Goal: Task Accomplishment & Management: Complete application form

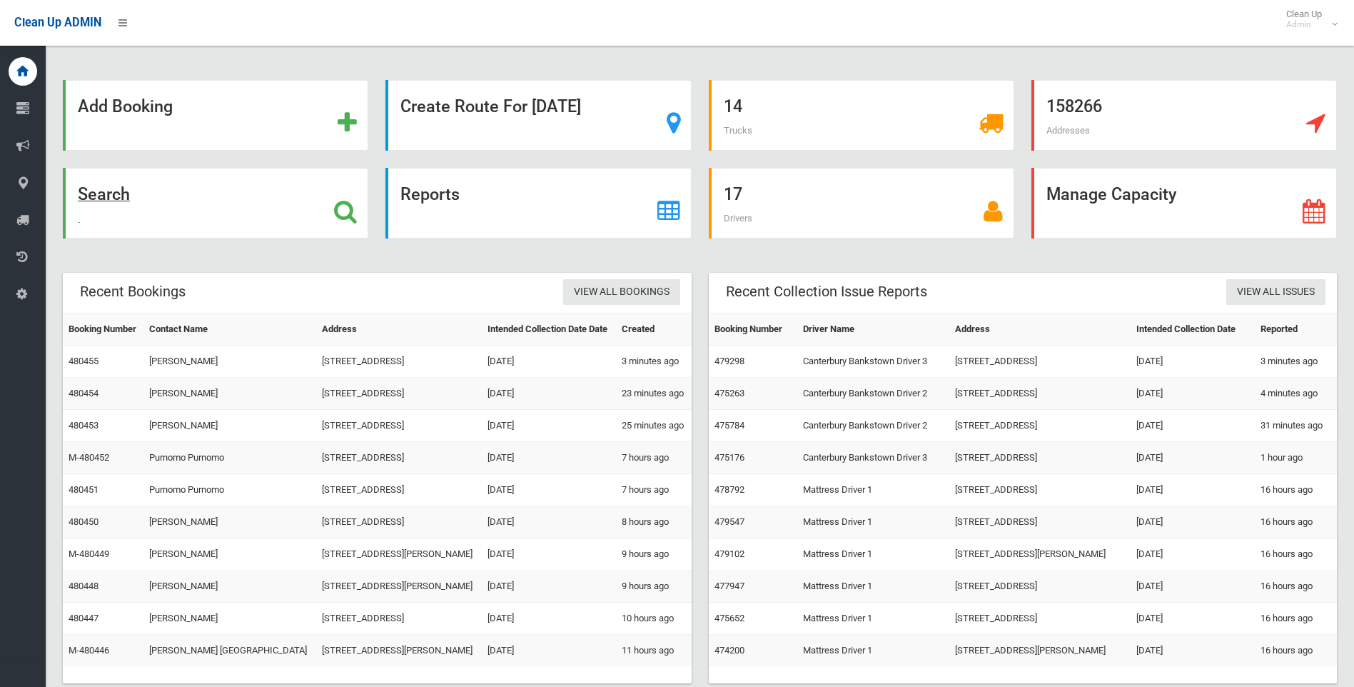
click at [106, 192] on strong "Search" at bounding box center [104, 194] width 52 height 20
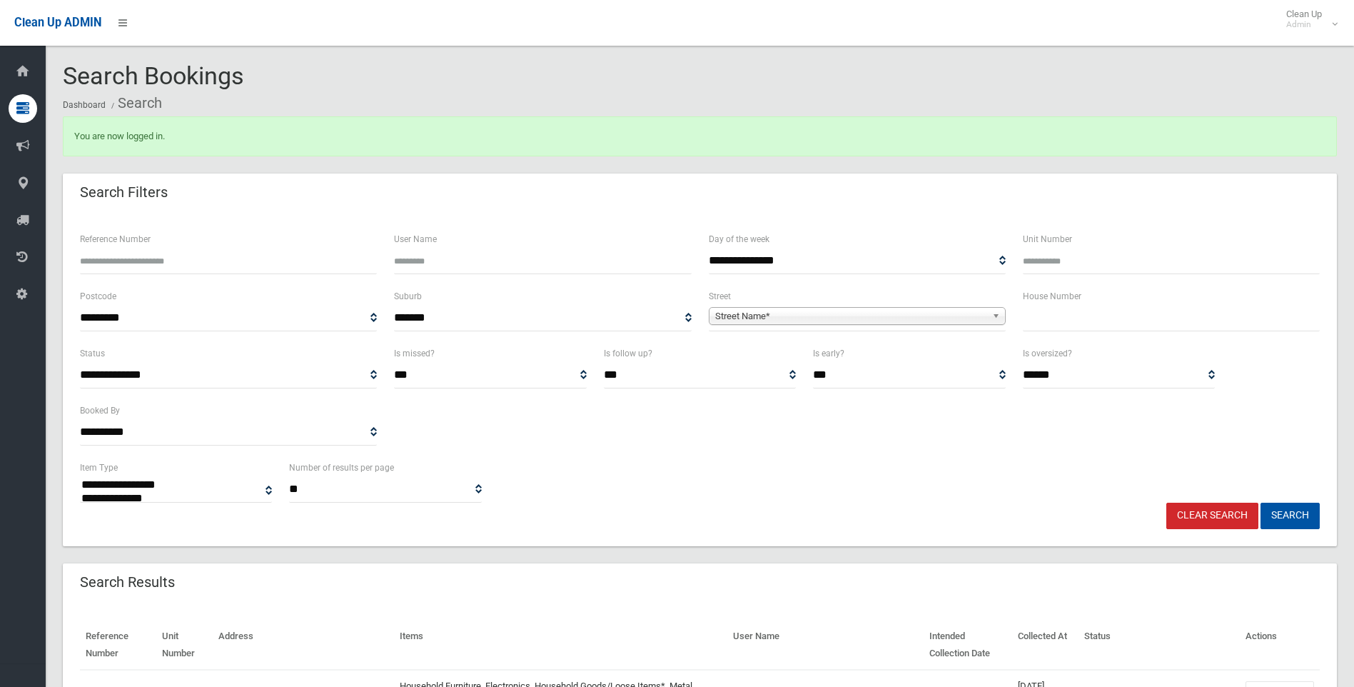
select select
click at [1051, 326] on input "text" at bounding box center [1171, 318] width 297 height 26
type input "*"
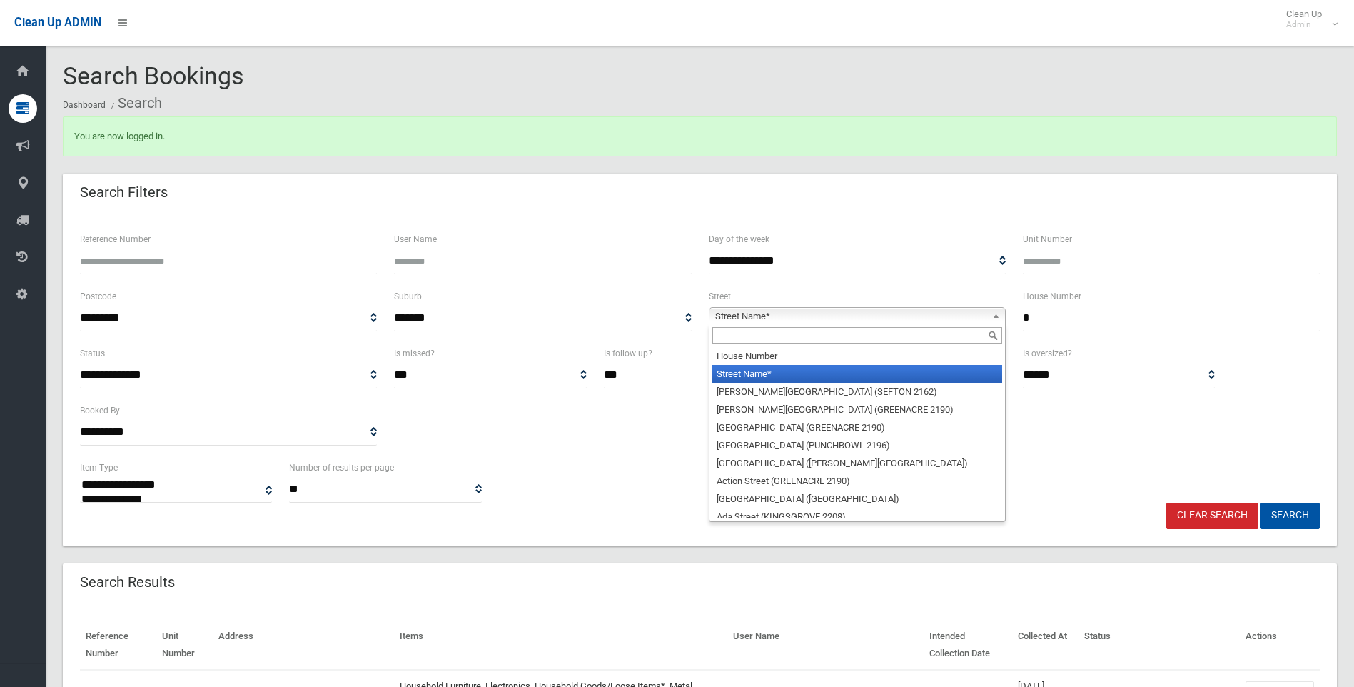
click at [752, 315] on span "Street Name*" at bounding box center [850, 316] width 271 height 17
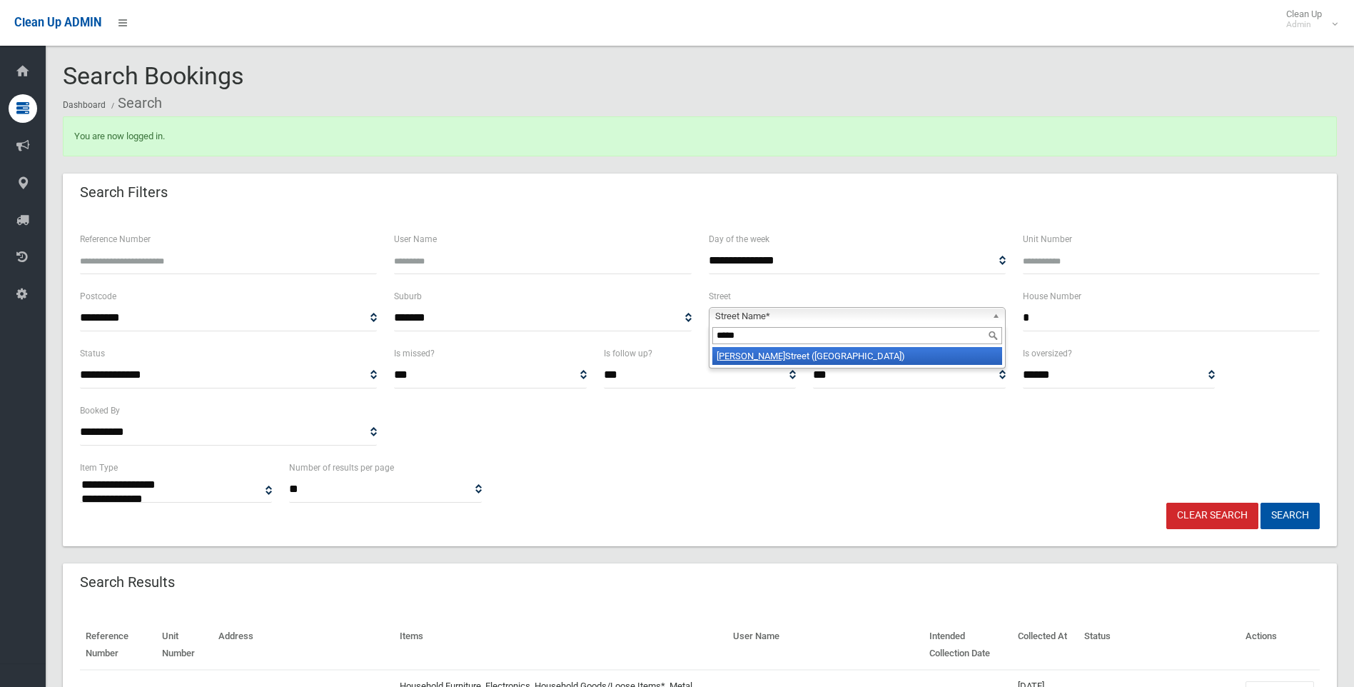
type input "*****"
click at [725, 356] on em "Clyde" at bounding box center [751, 355] width 69 height 11
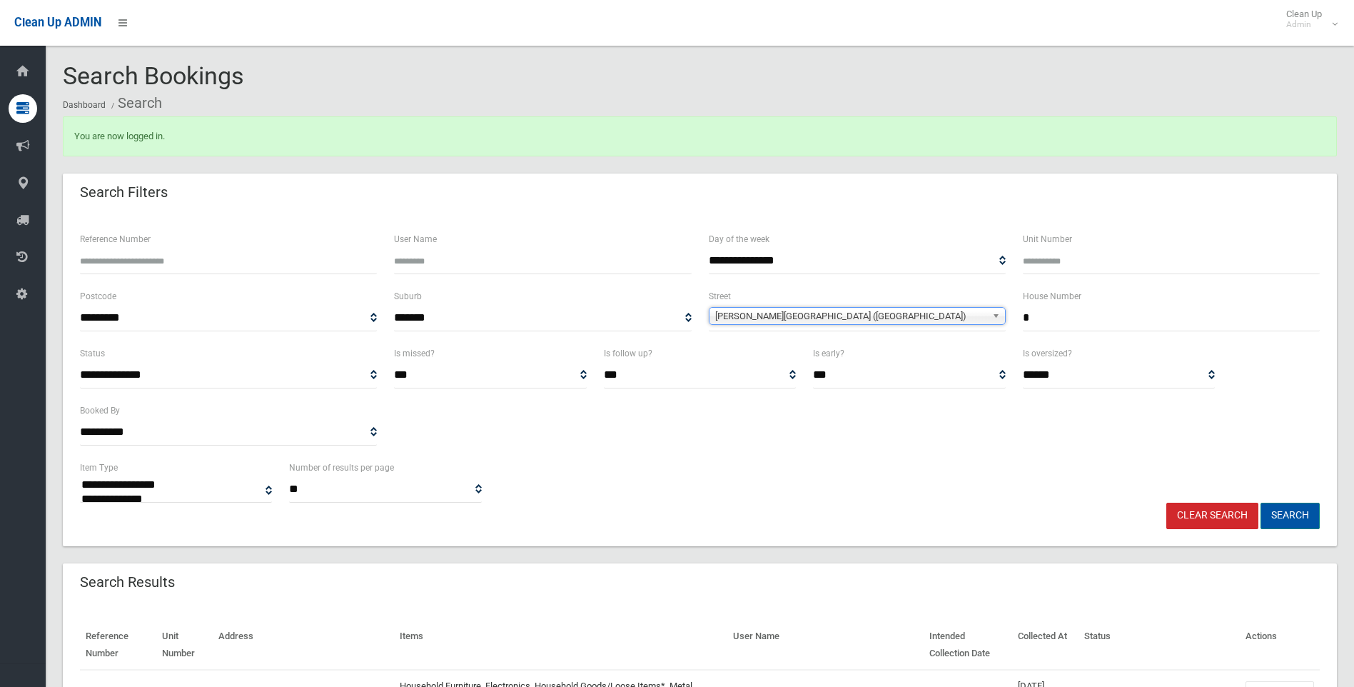
click at [1298, 515] on button "Search" at bounding box center [1289, 515] width 59 height 26
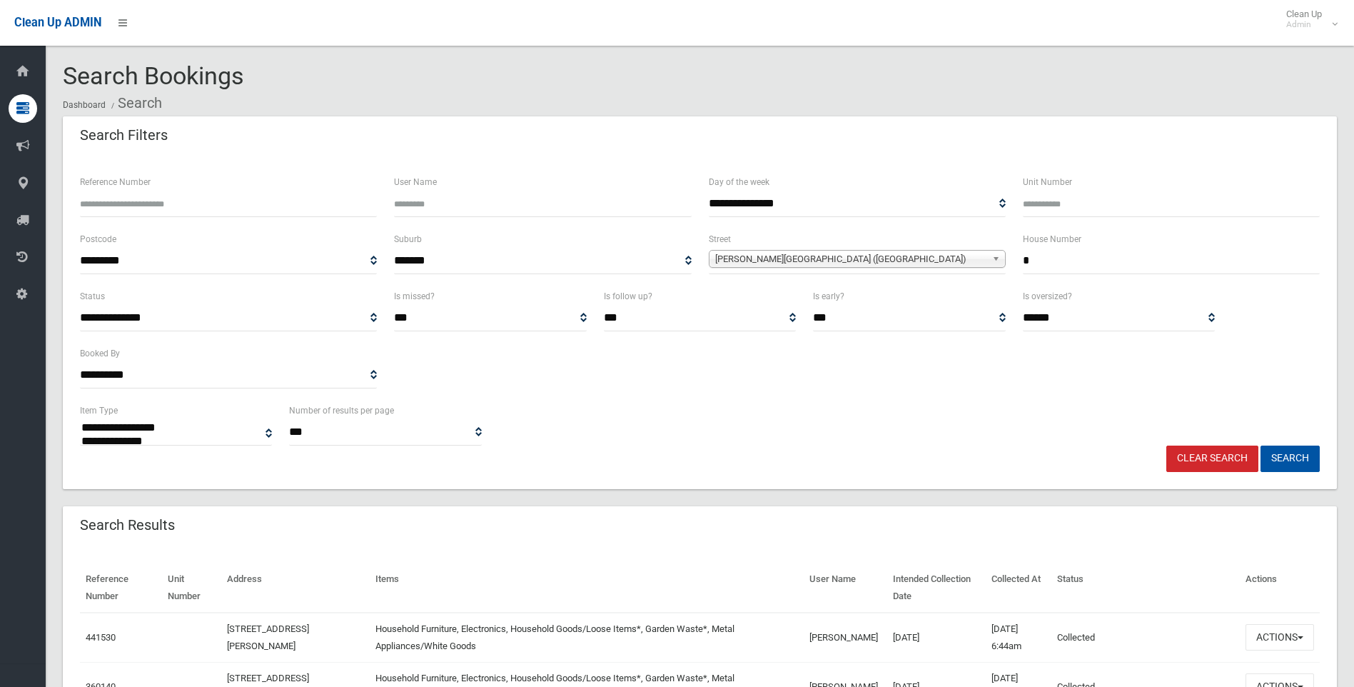
select select
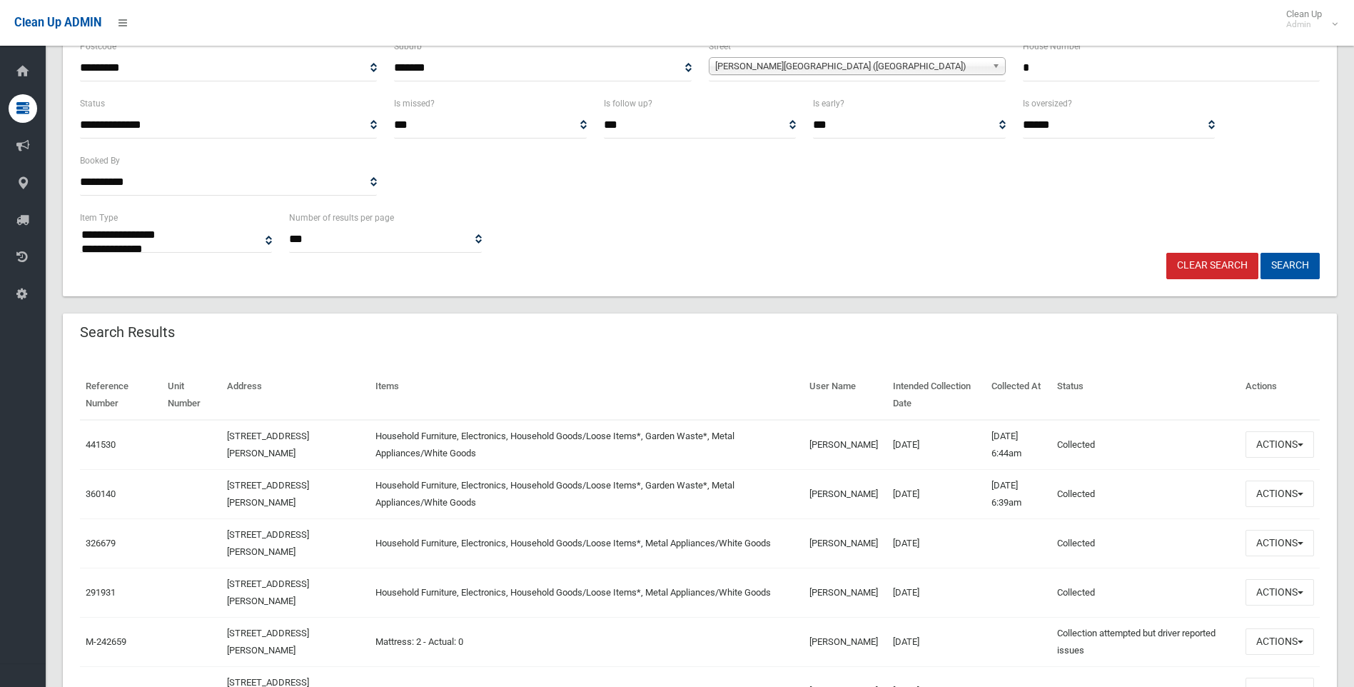
scroll to position [214, 0]
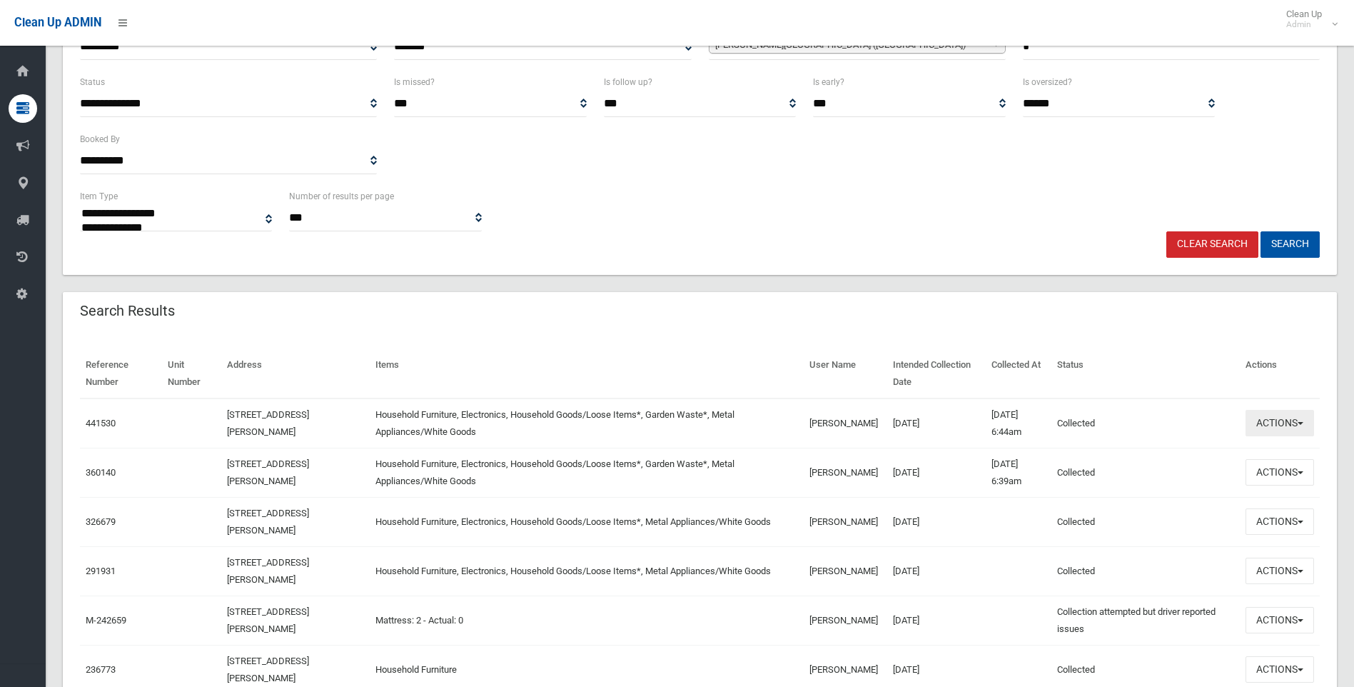
click at [1300, 423] on span "button" at bounding box center [1300, 423] width 6 height 3
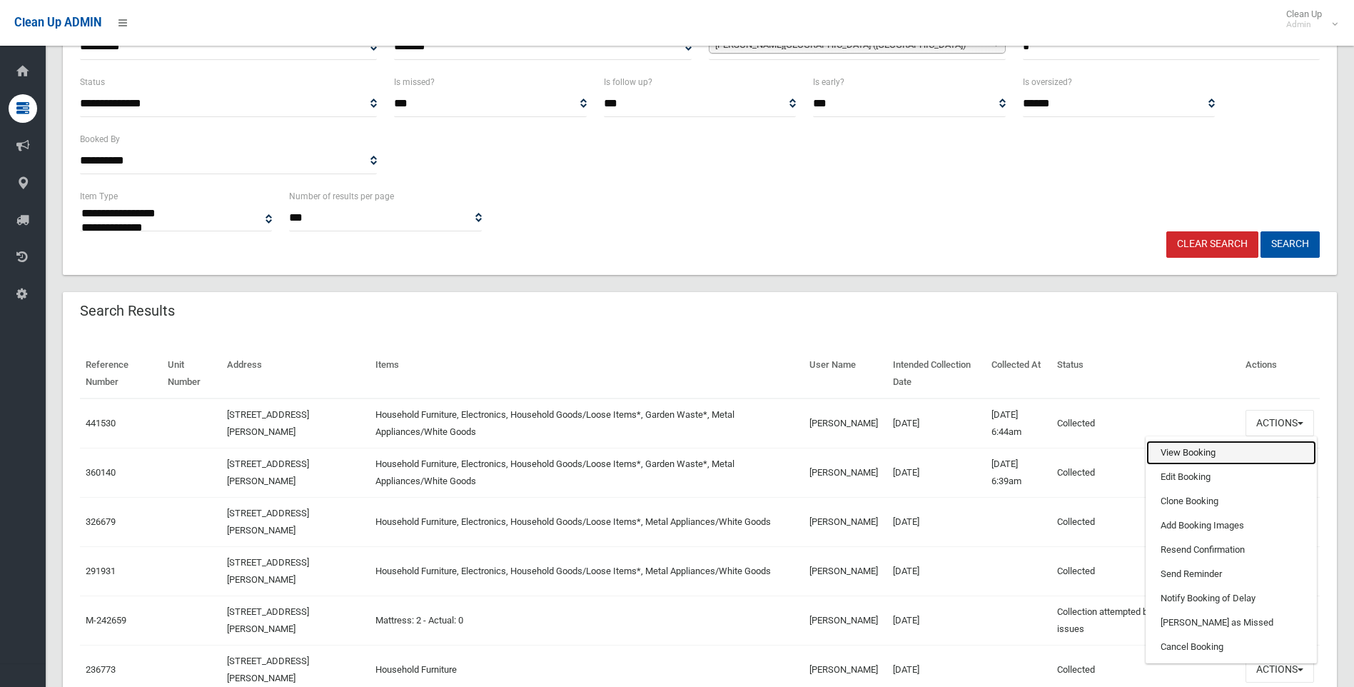
click at [1178, 454] on link "View Booking" at bounding box center [1231, 452] width 170 height 24
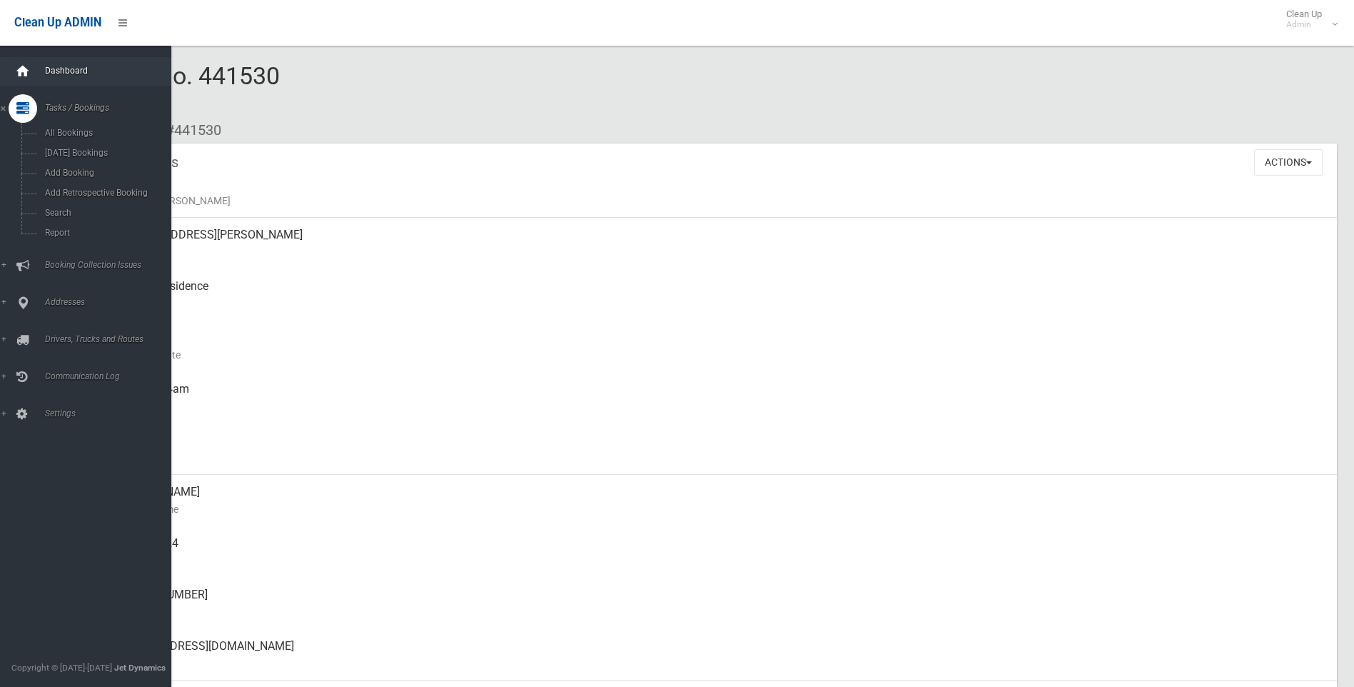
click at [25, 66] on icon at bounding box center [23, 71] width 16 height 29
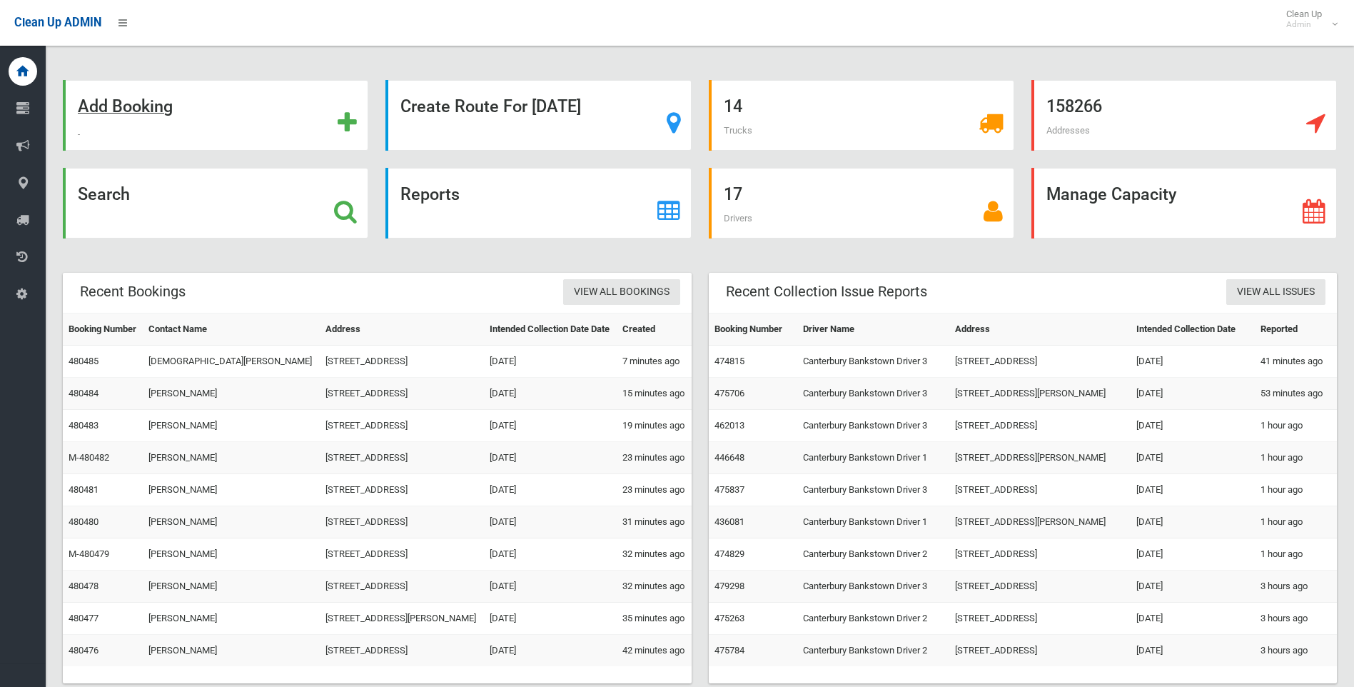
click at [151, 111] on strong "Add Booking" at bounding box center [125, 106] width 95 height 20
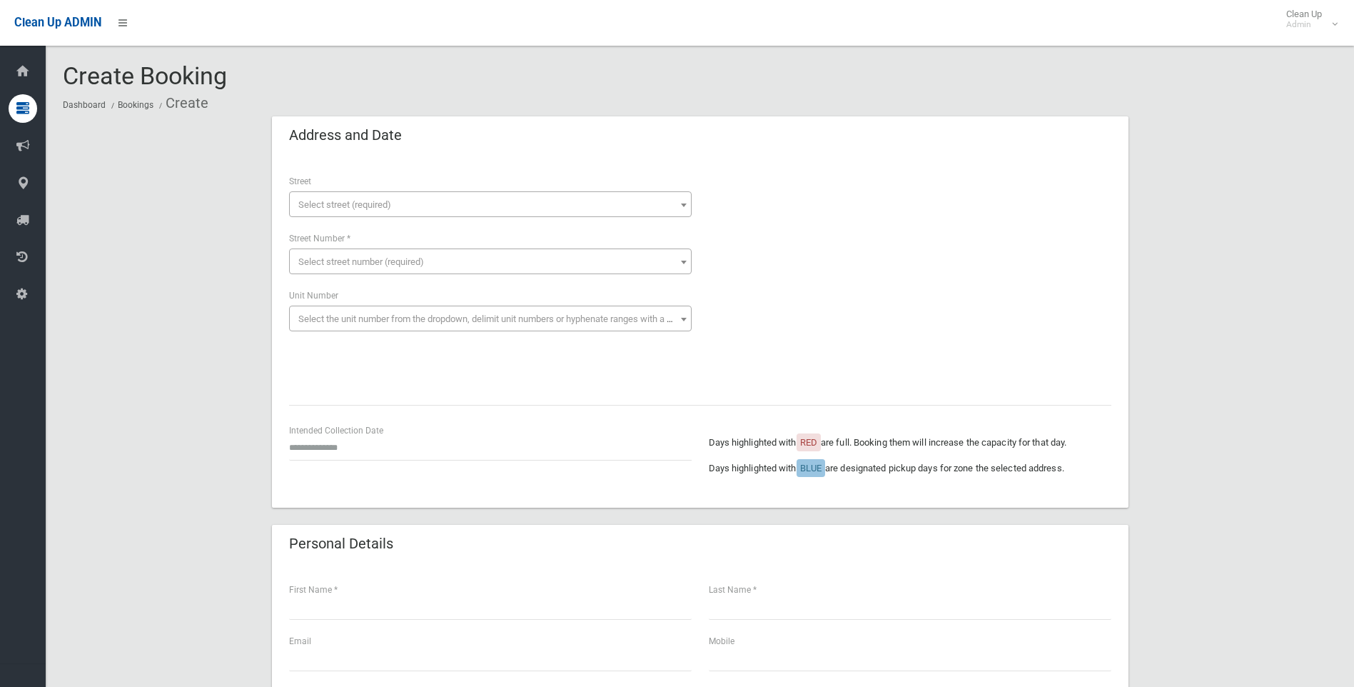
click at [341, 203] on span "Select street (required)" at bounding box center [344, 204] width 93 height 11
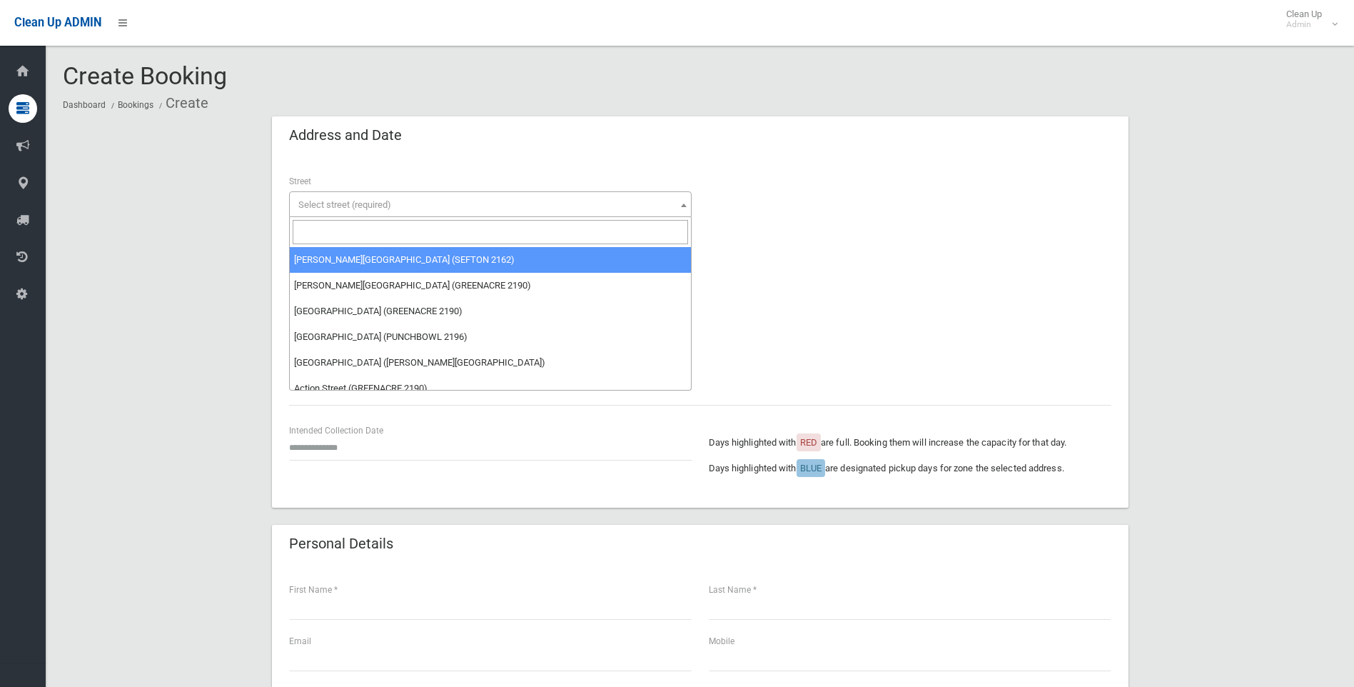
click at [342, 235] on input "search" at bounding box center [490, 232] width 395 height 24
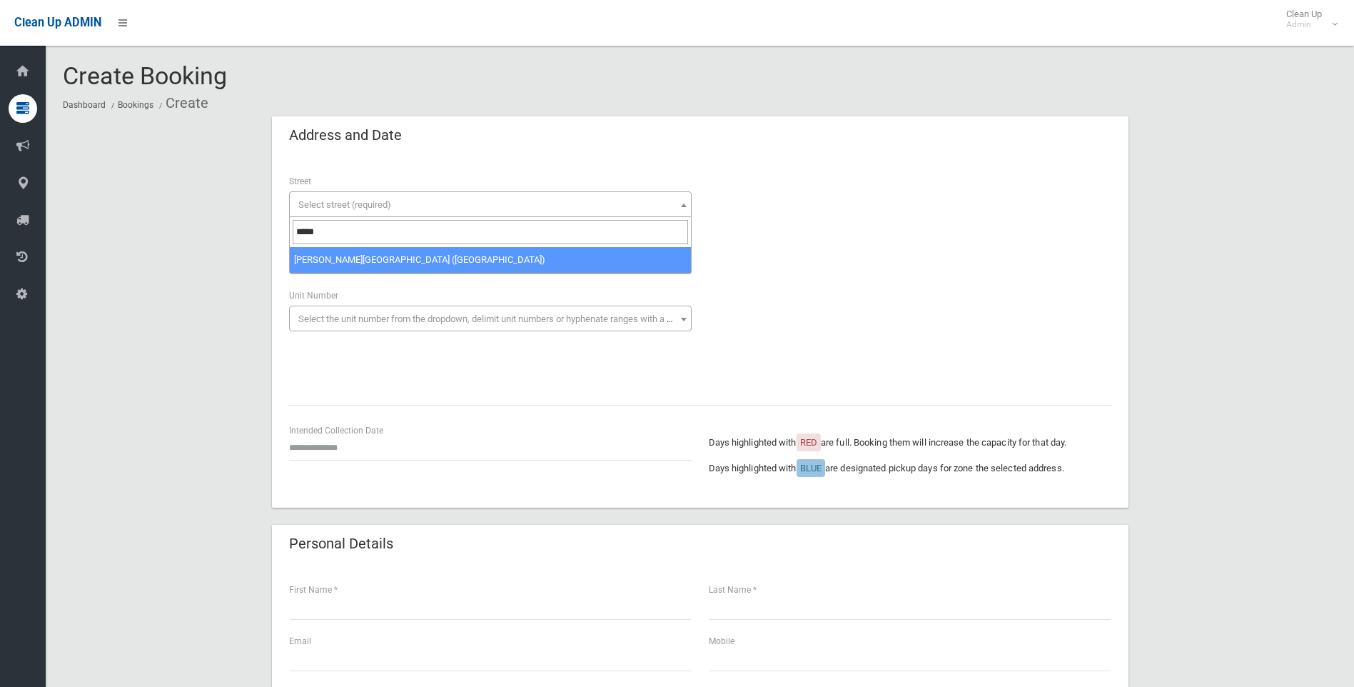
type input "*****"
select select "***"
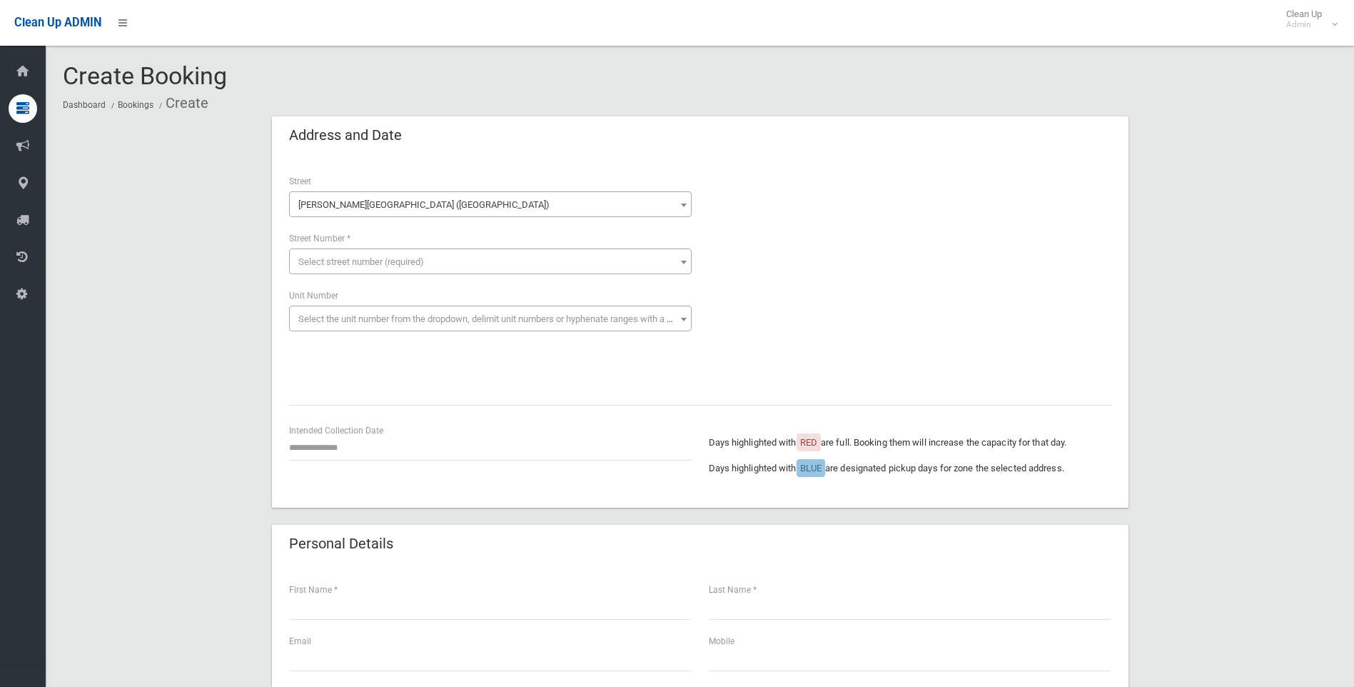
click at [328, 258] on span "Select street number (required)" at bounding box center [361, 261] width 126 height 11
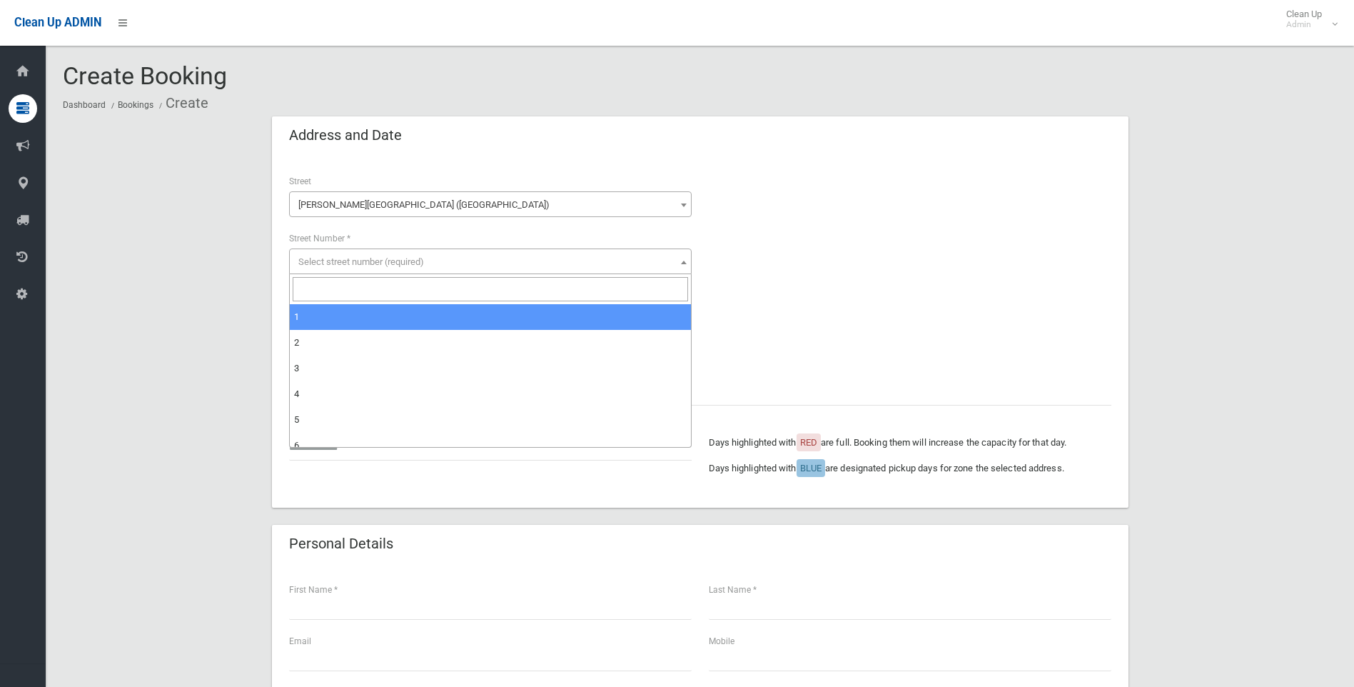
click at [328, 288] on input "search" at bounding box center [490, 289] width 395 height 24
type input "*"
select select "*"
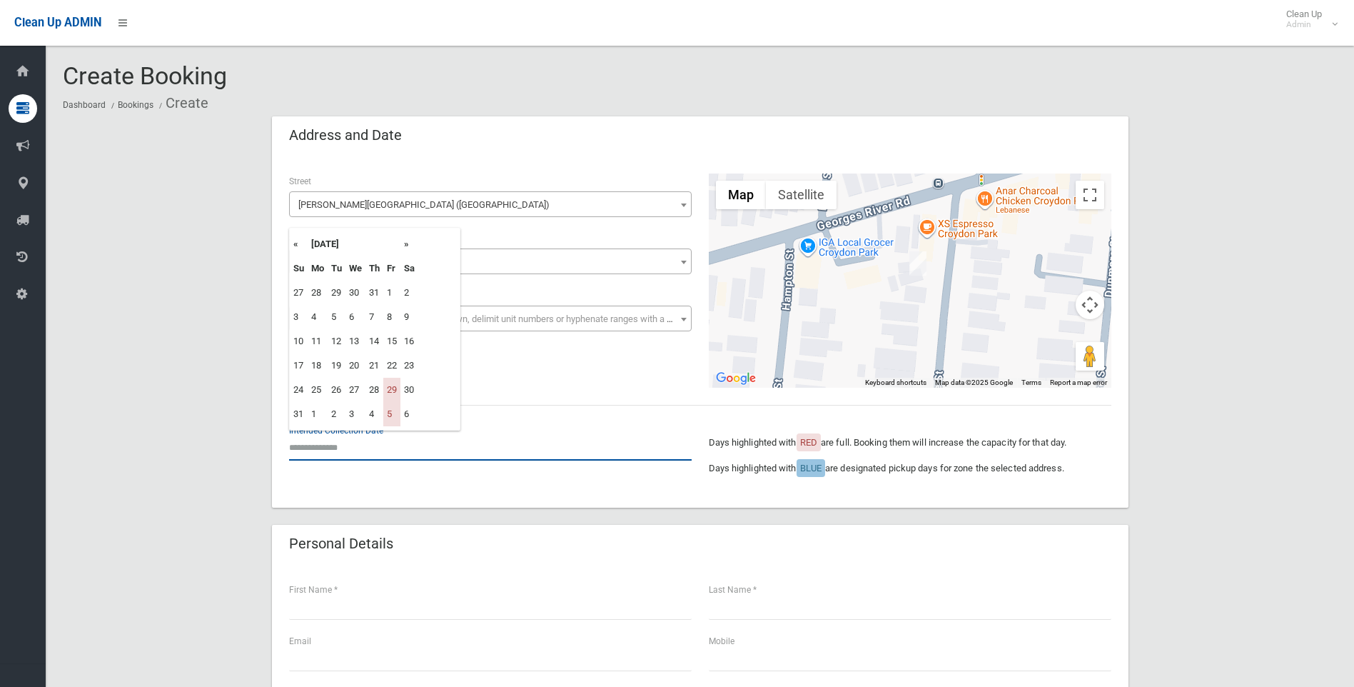
click at [325, 448] on input "text" at bounding box center [490, 447] width 403 height 26
click at [407, 243] on th "»" at bounding box center [409, 244] width 18 height 24
click at [393, 335] on td "19" at bounding box center [391, 341] width 17 height 24
type input "**********"
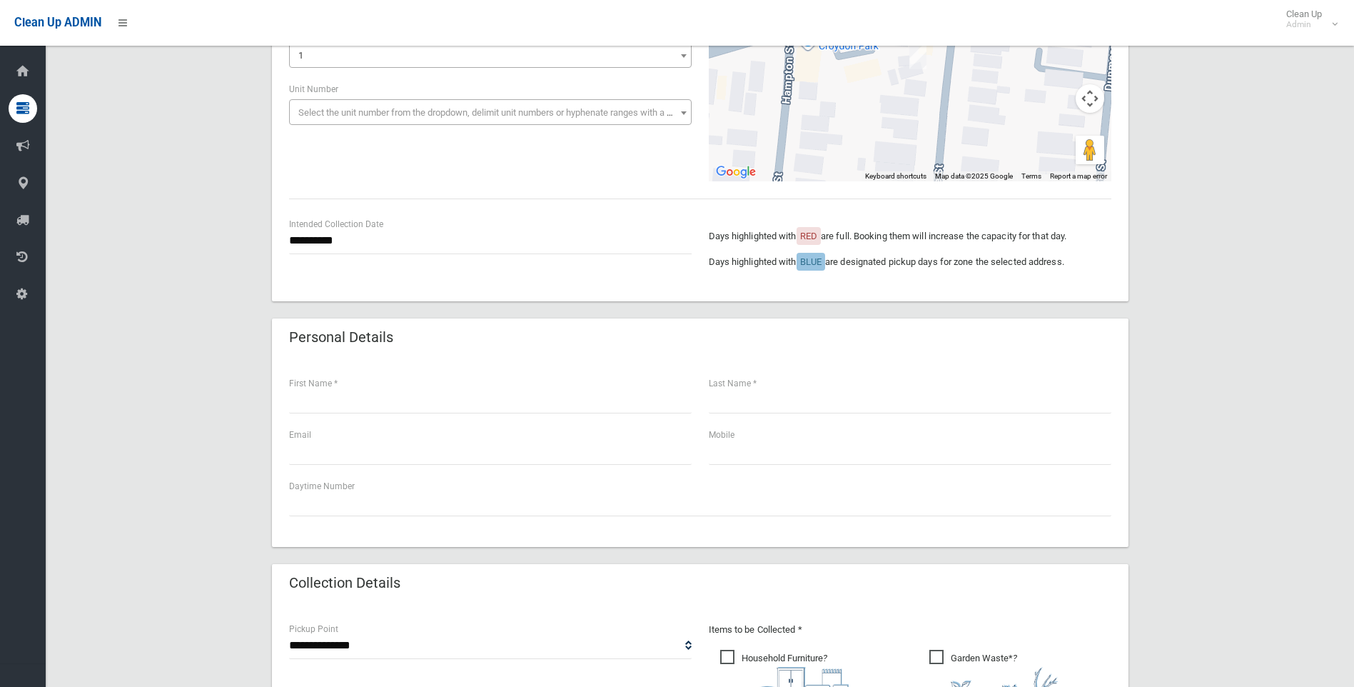
scroll to position [214, 0]
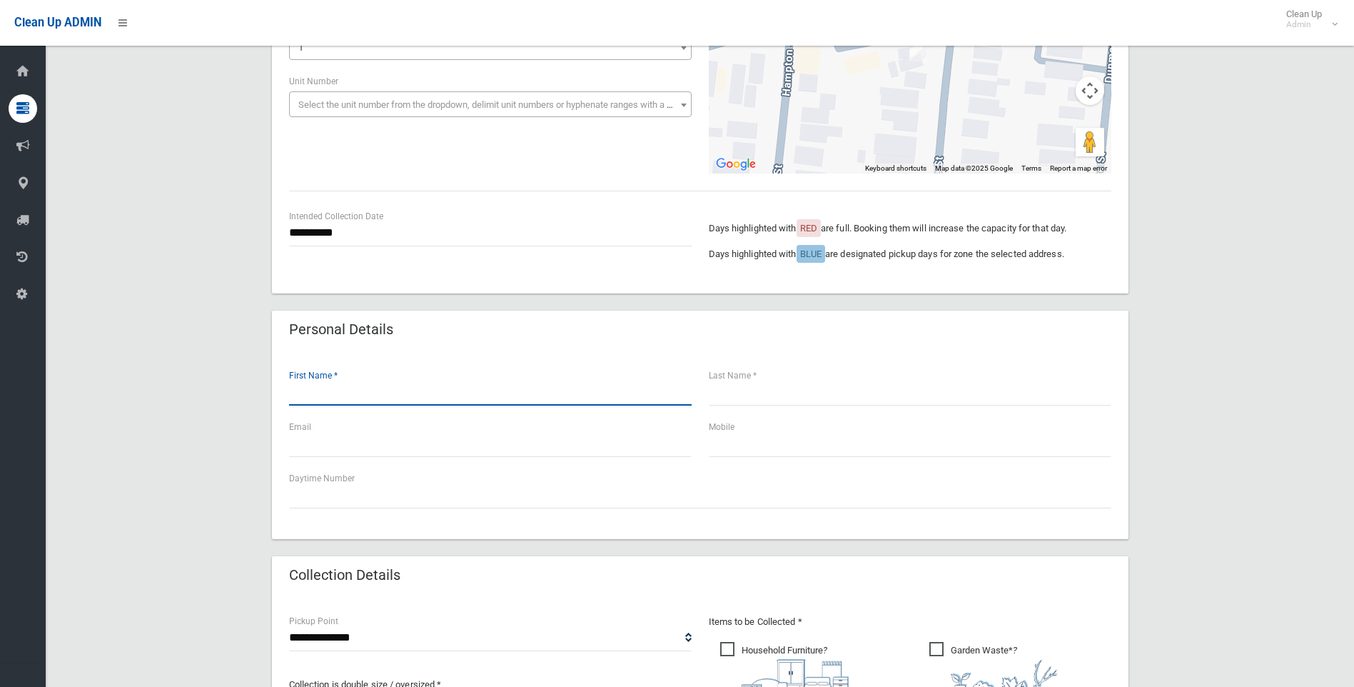
click at [305, 401] on input "text" at bounding box center [490, 392] width 403 height 26
type input "*******"
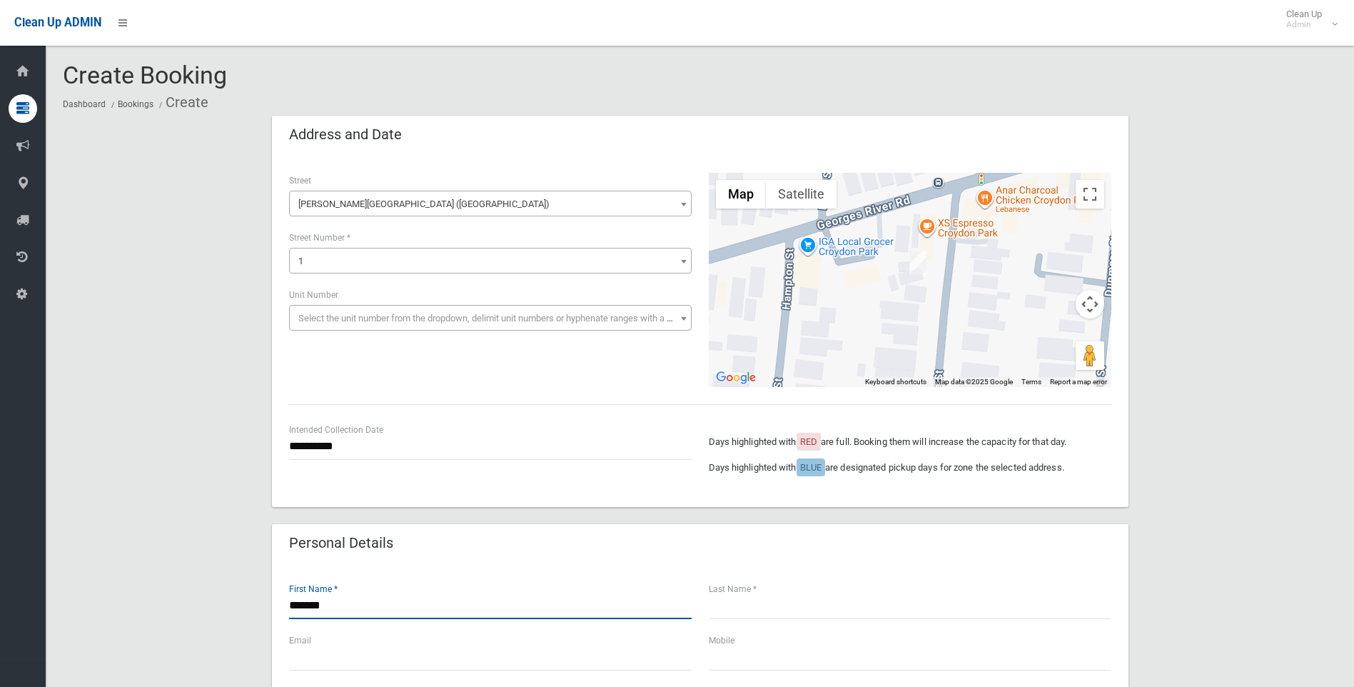
scroll to position [0, 0]
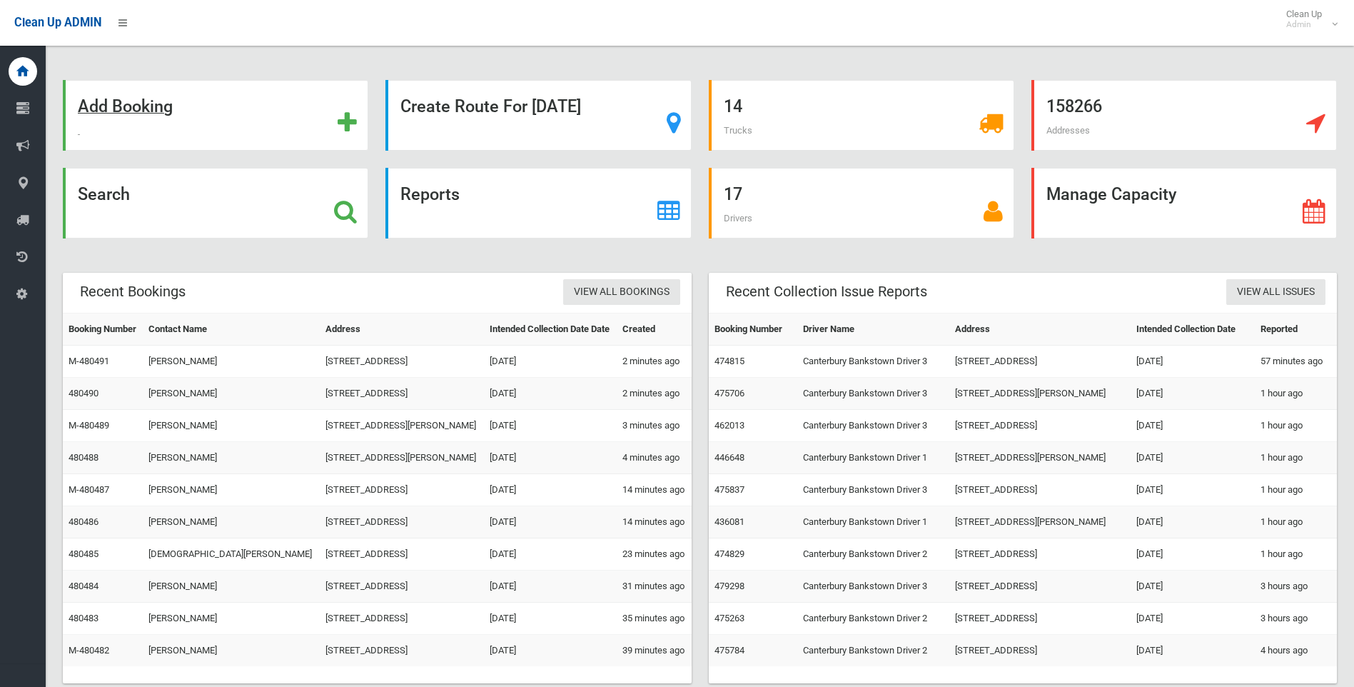
click at [118, 104] on strong "Add Booking" at bounding box center [125, 106] width 95 height 20
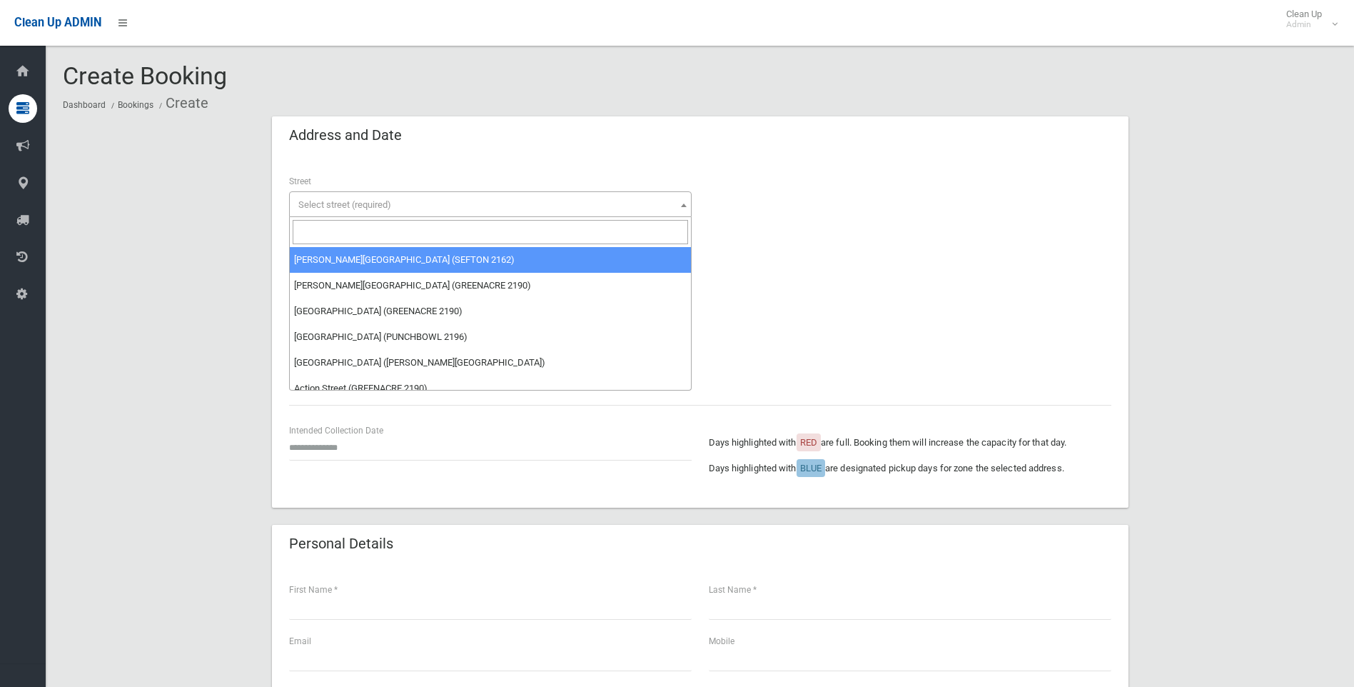
click at [331, 204] on span "Select street (required)" at bounding box center [344, 204] width 93 height 11
click at [322, 233] on input "search" at bounding box center [490, 232] width 395 height 24
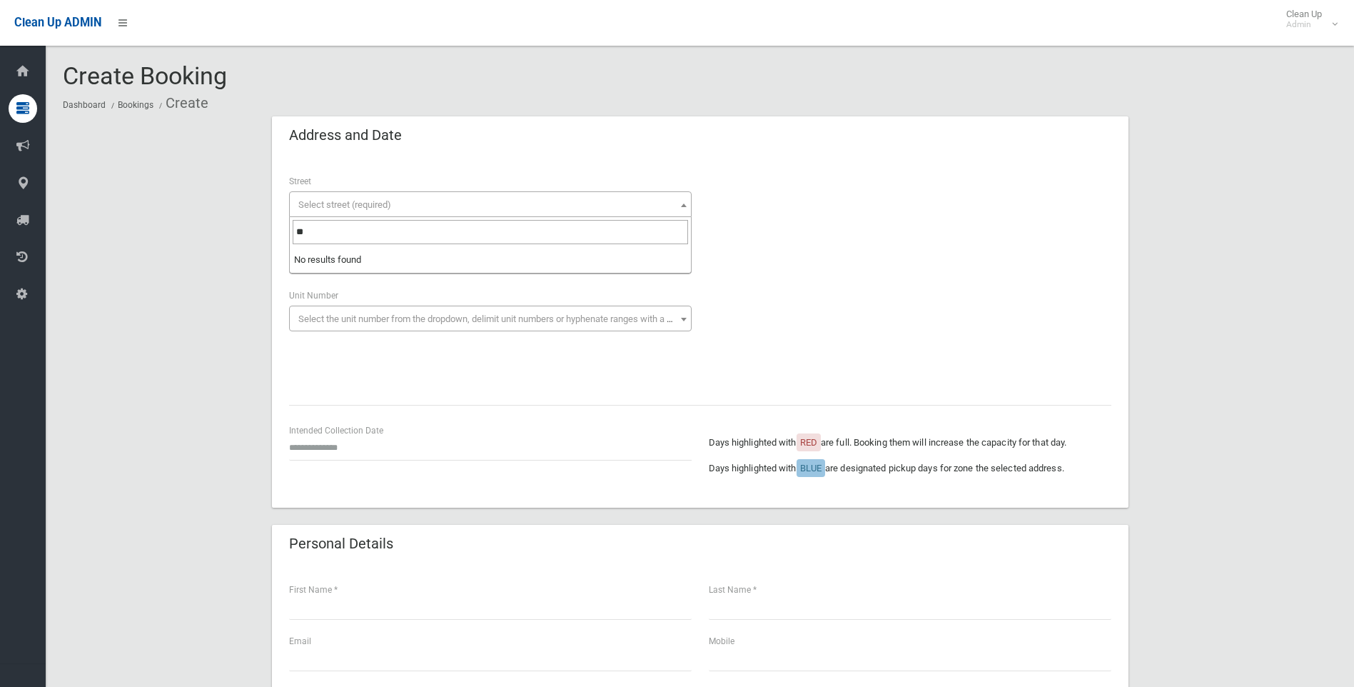
type input "*"
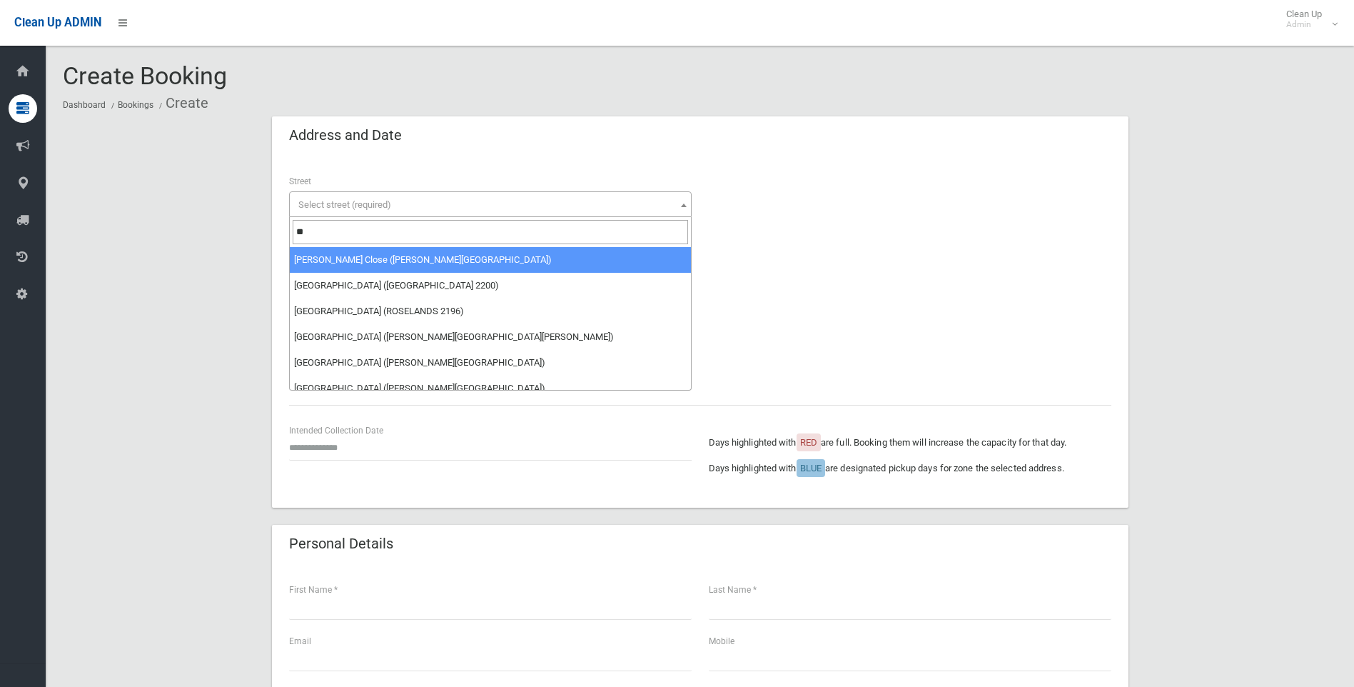
type input "*"
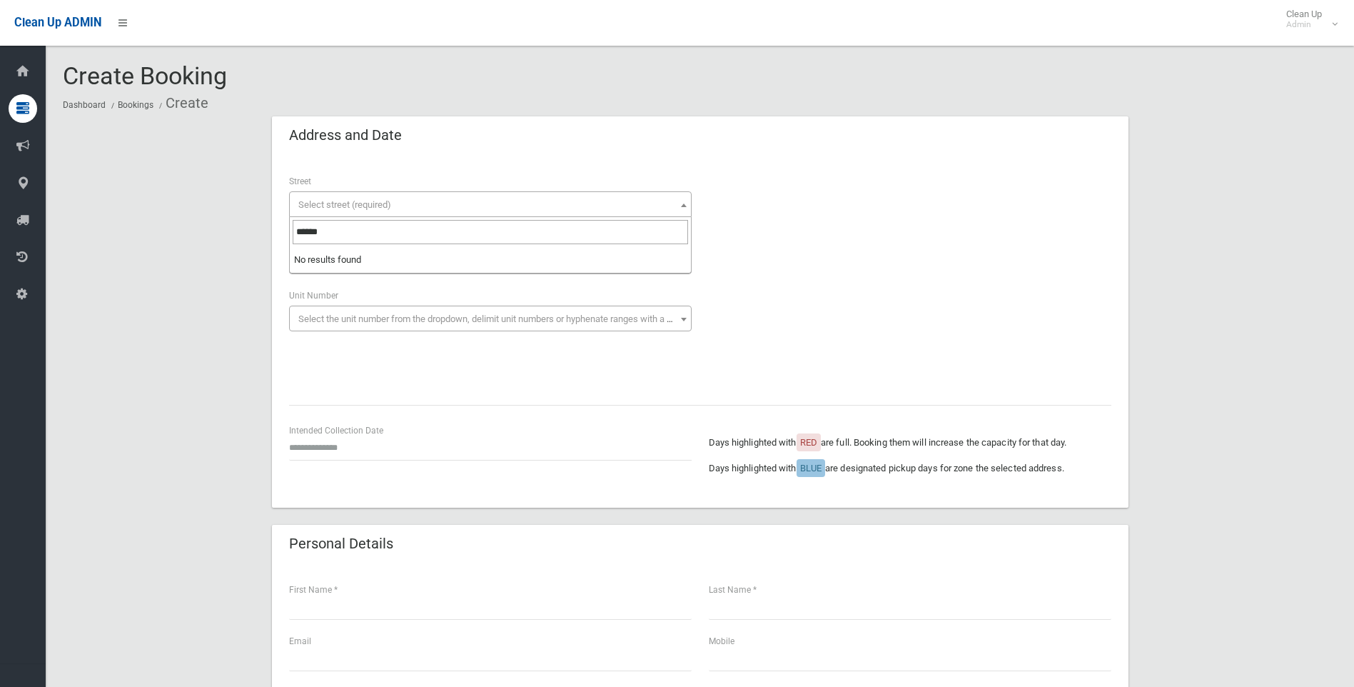
type input "*******"
drag, startPoint x: 338, startPoint y: 232, endPoint x: 293, endPoint y: 236, distance: 44.4
click at [293, 236] on input "*******" at bounding box center [490, 232] width 395 height 24
drag, startPoint x: 314, startPoint y: 228, endPoint x: 267, endPoint y: 223, distance: 47.4
click at [267, 223] on body "Clean Up ADMIN Clean Up Admin Logout Create Booking Dashboard Bookings Create" at bounding box center [677, 343] width 1354 height 687
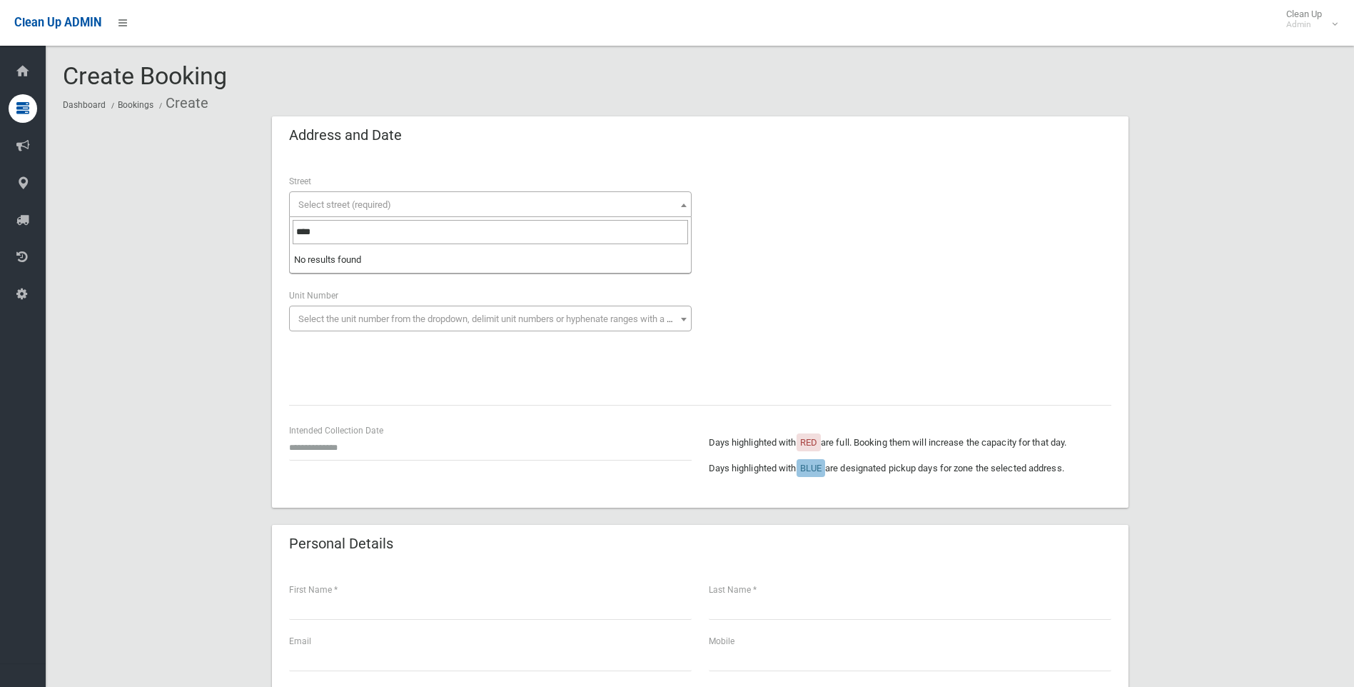
drag, startPoint x: 318, startPoint y: 231, endPoint x: 269, endPoint y: 224, distance: 49.7
click at [269, 224] on body "Clean Up ADMIN Clean Up Admin Logout Create Booking Dashboard Bookings Create" at bounding box center [677, 343] width 1354 height 687
drag, startPoint x: 337, startPoint y: 229, endPoint x: 231, endPoint y: 226, distance: 105.7
click at [231, 226] on body "Clean Up ADMIN Clean Up Admin Logout Create Booking Dashboard Bookings Create" at bounding box center [677, 343] width 1354 height 687
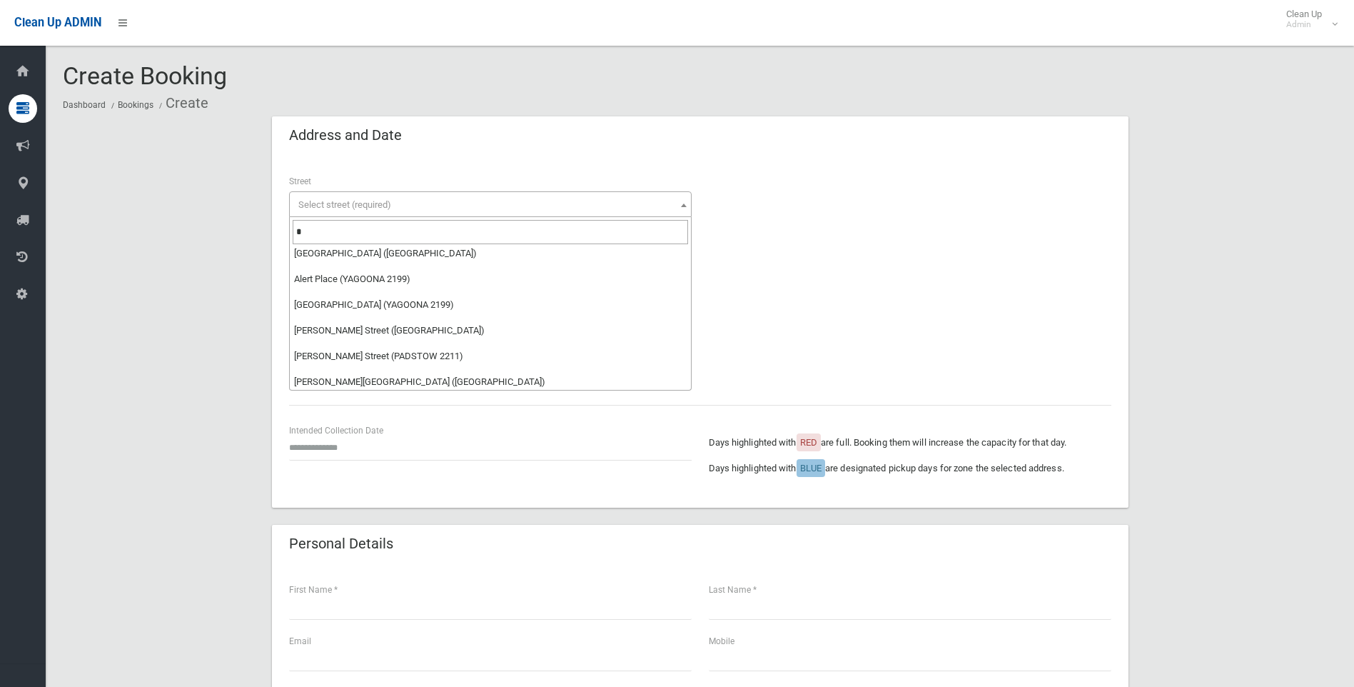
scroll to position [571, 0]
type input "*"
select select "***"
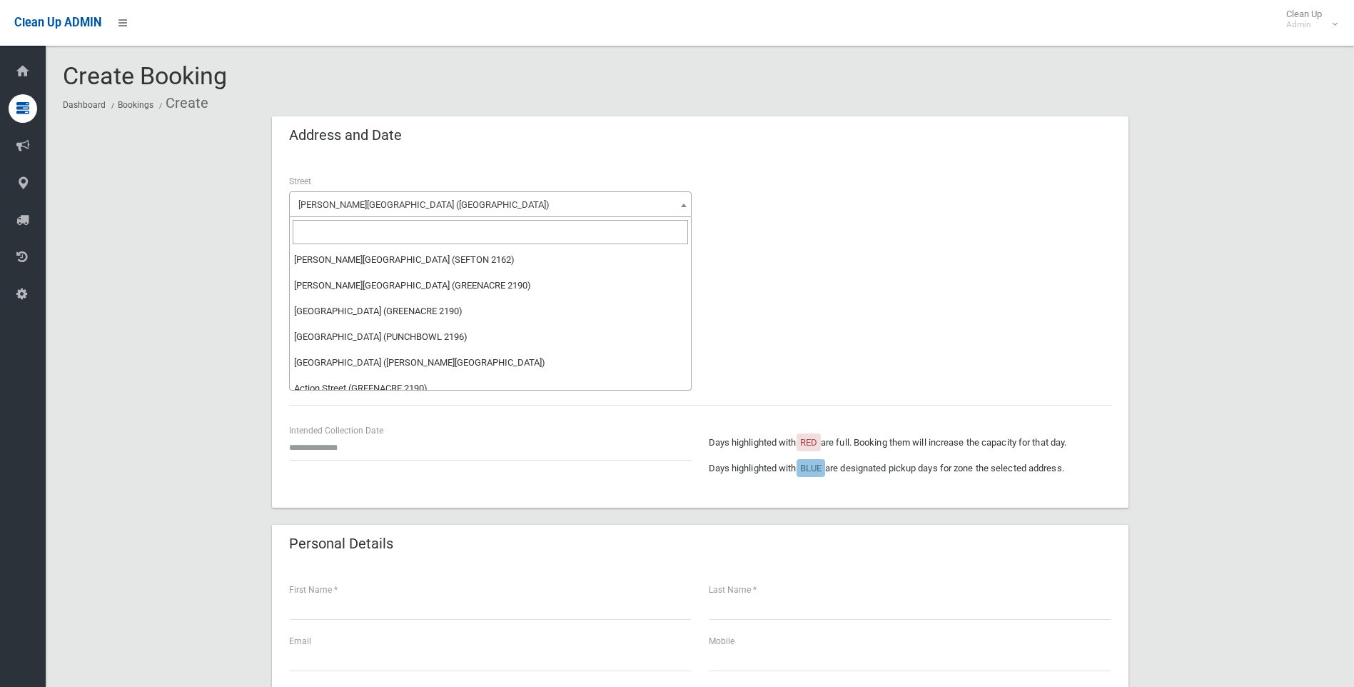
click at [523, 200] on span "Alice Street South (WILEY PARK 2195)" at bounding box center [490, 205] width 395 height 20
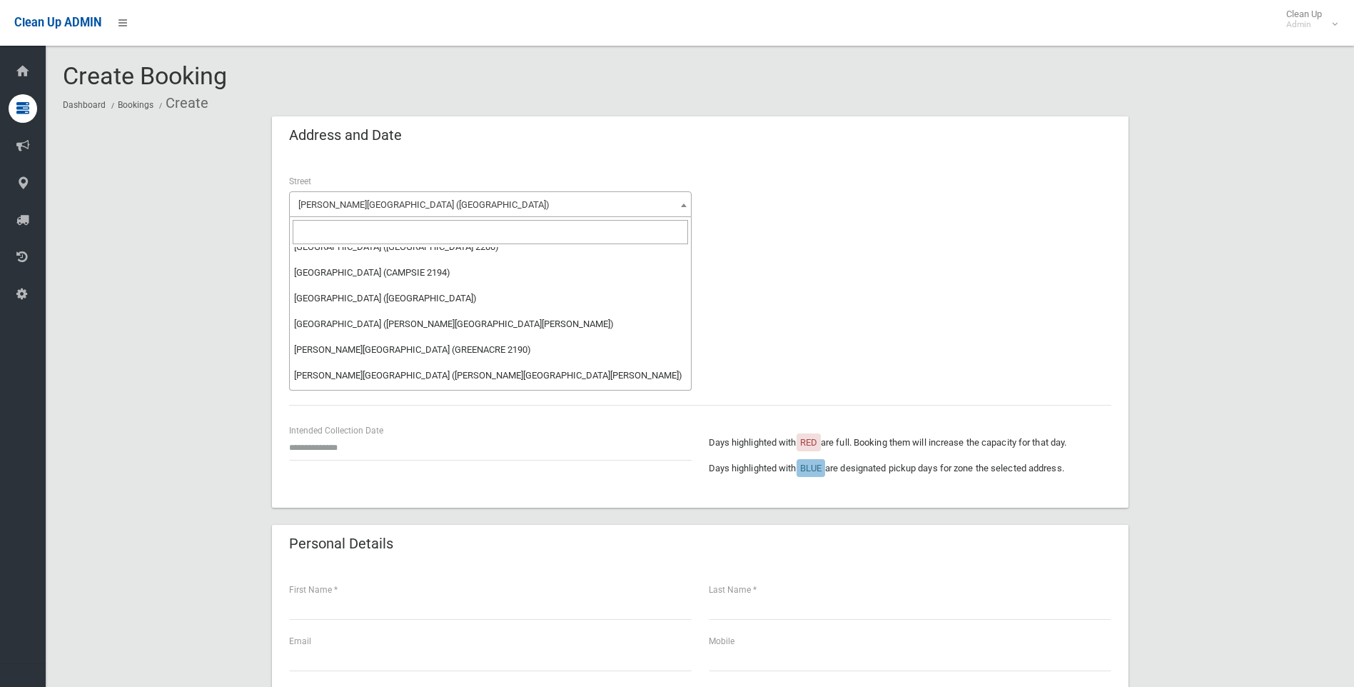
scroll to position [40156, 0]
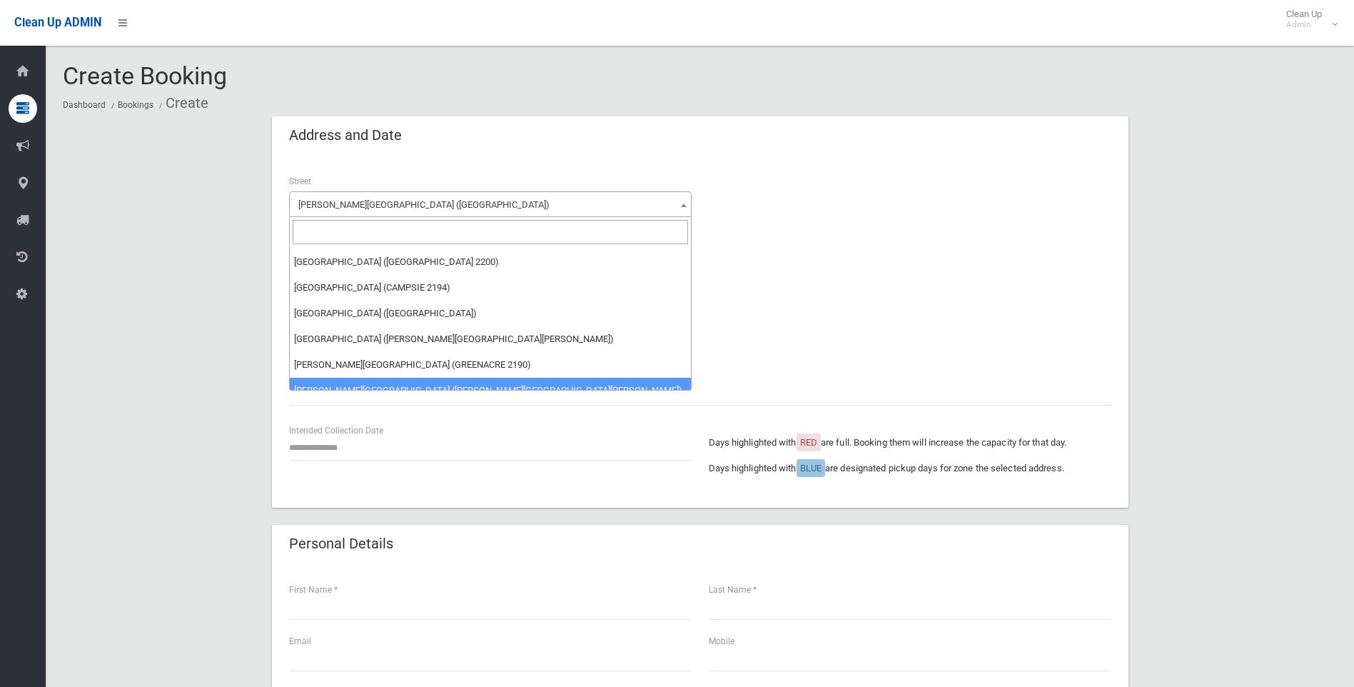
select select "****"
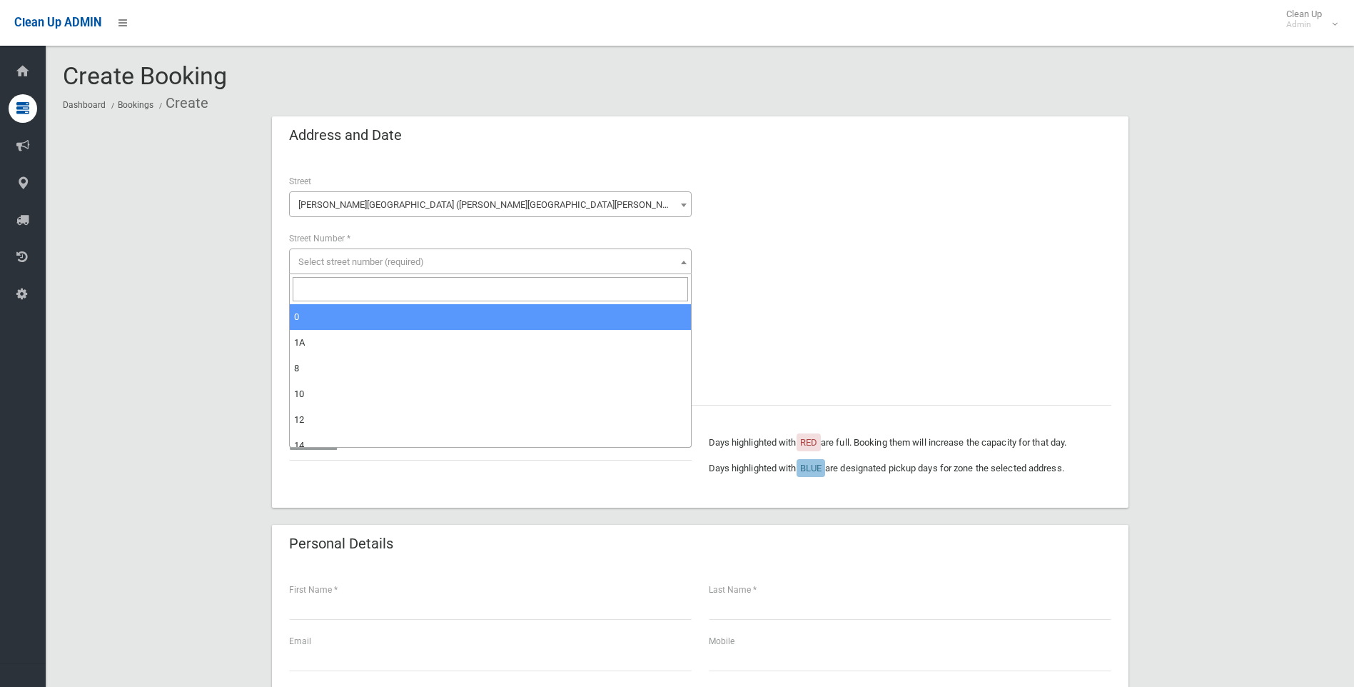
click at [388, 263] on span "Select street number (required)" at bounding box center [361, 261] width 126 height 11
click at [318, 293] on input "search" at bounding box center [490, 289] width 395 height 24
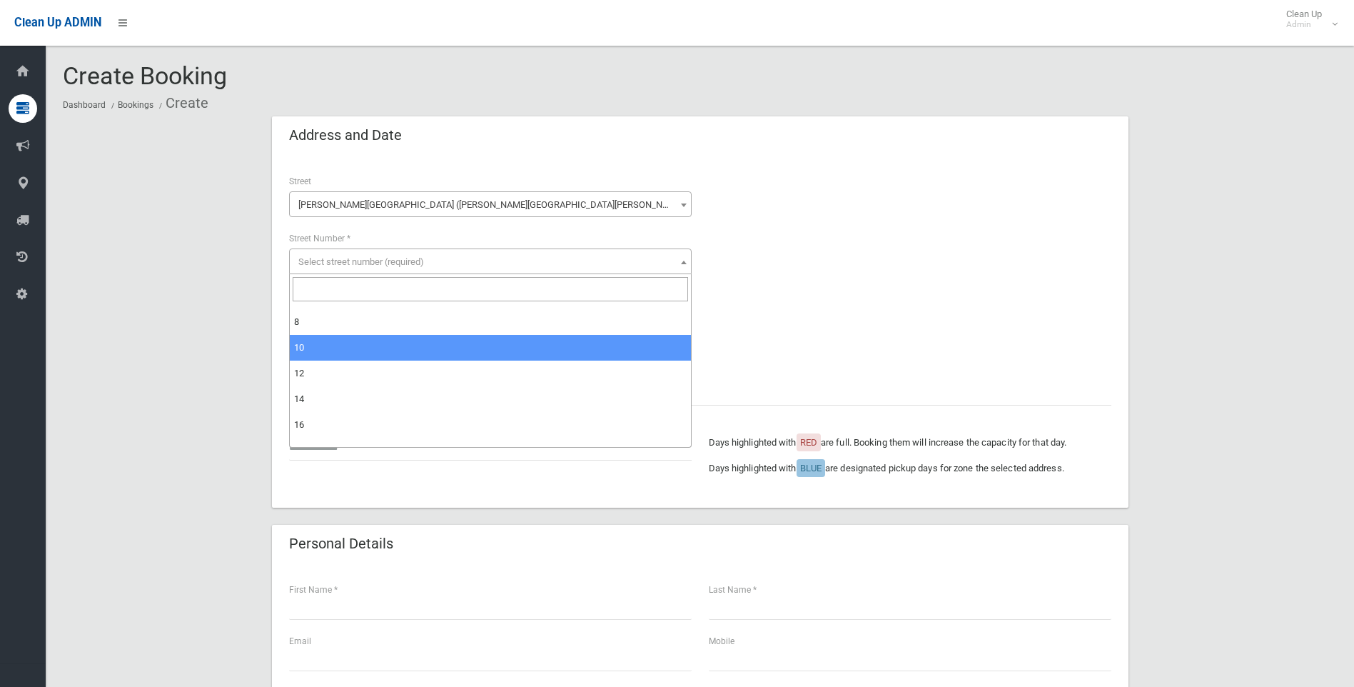
scroll to position [71, 0]
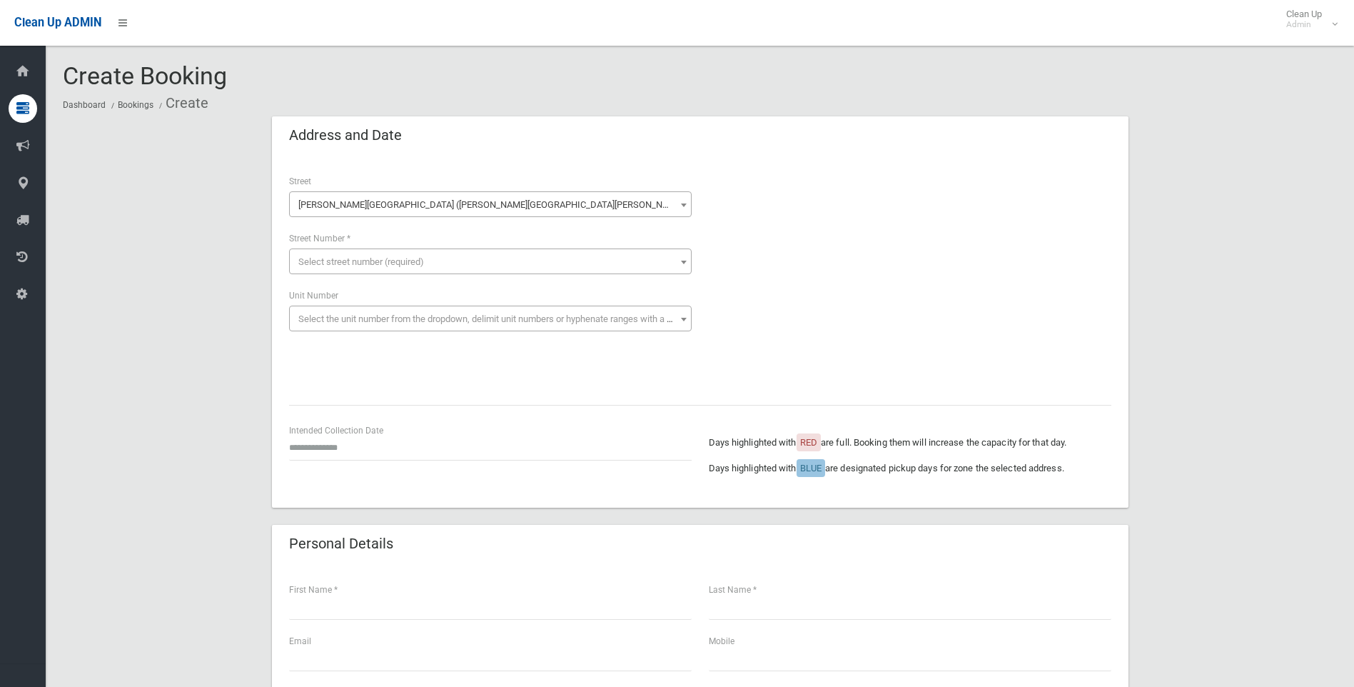
click at [327, 267] on span "Select street number (required)" at bounding box center [490, 262] width 395 height 20
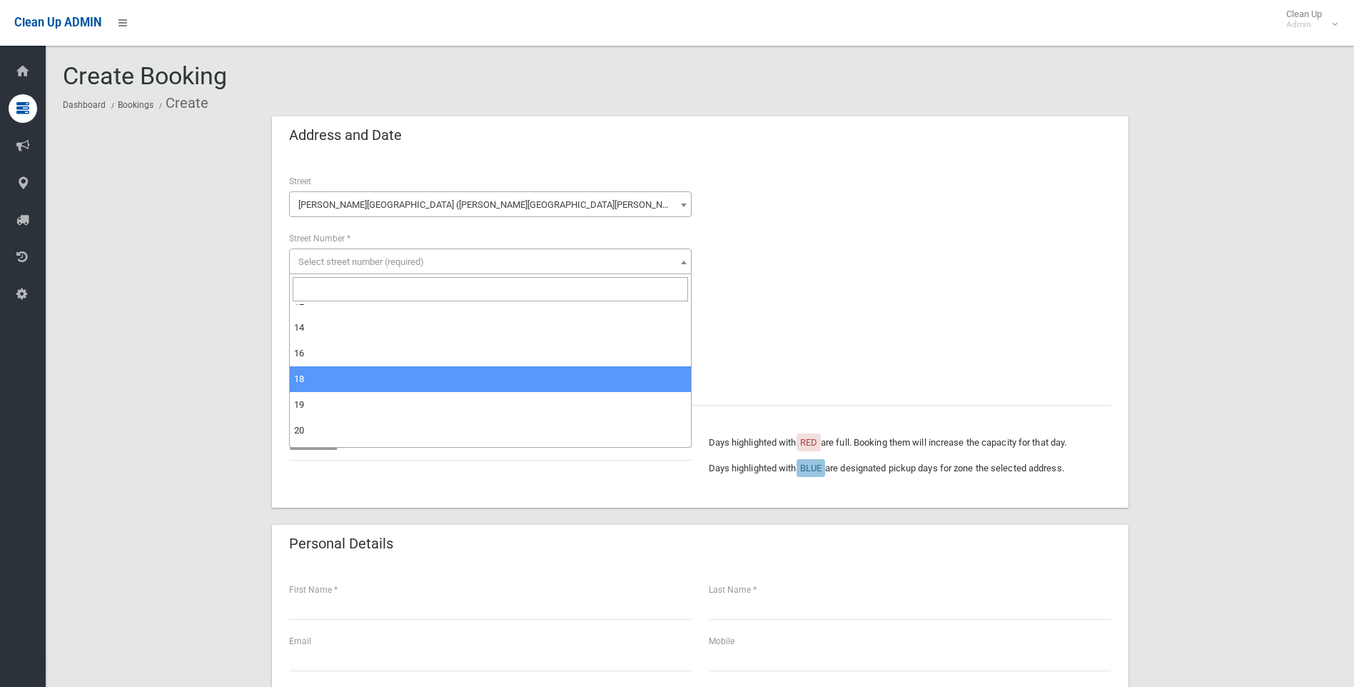
scroll to position [143, 0]
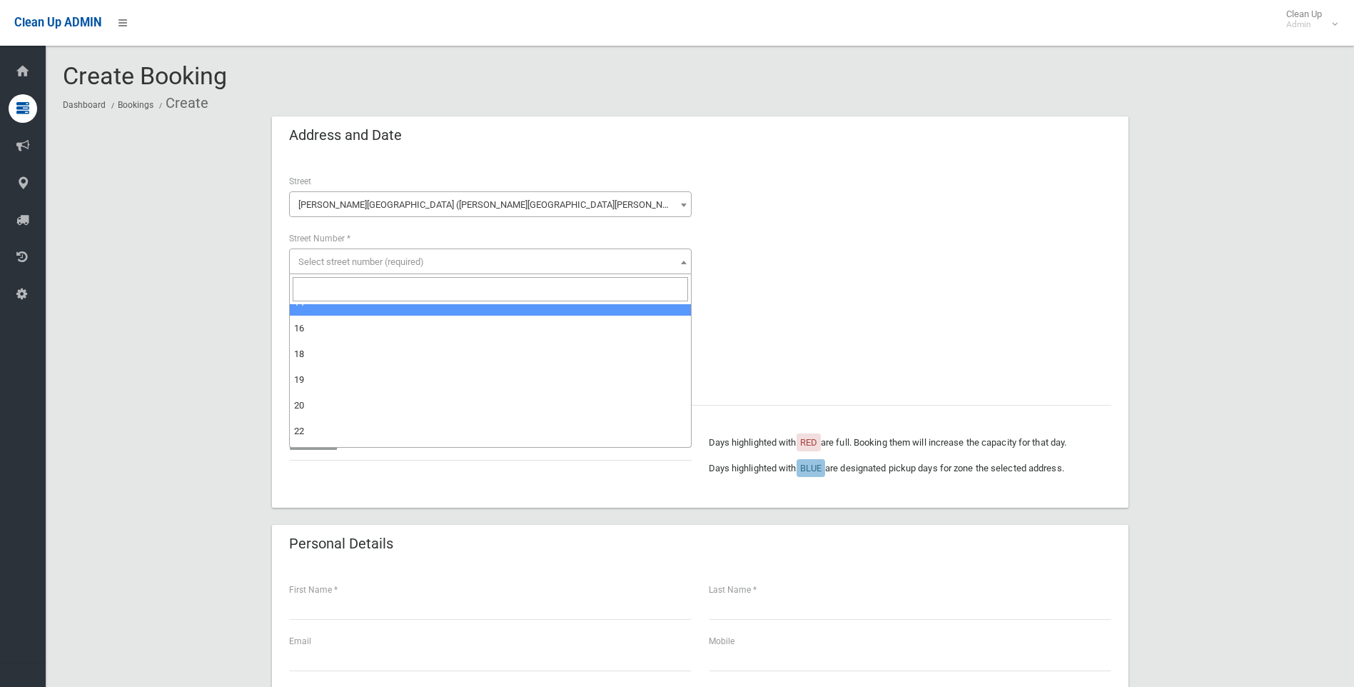
click at [337, 296] on input "search" at bounding box center [490, 289] width 395 height 24
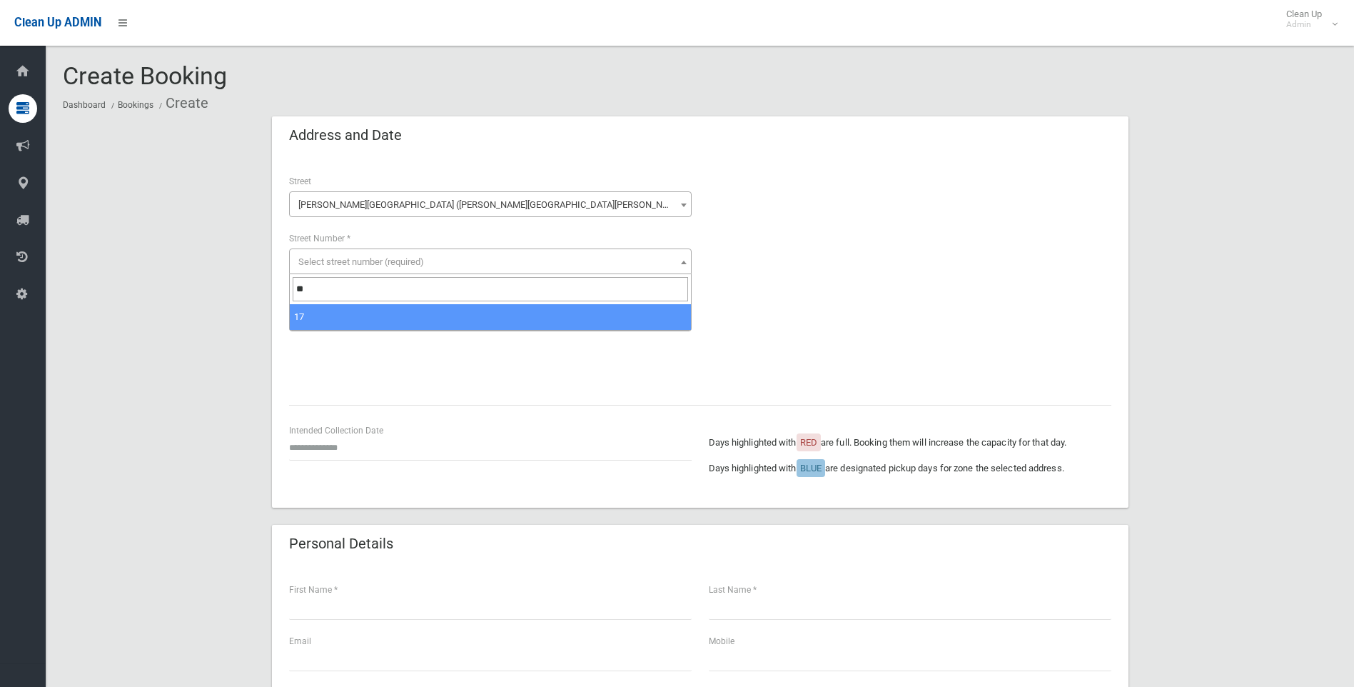
type input "**"
select select "**"
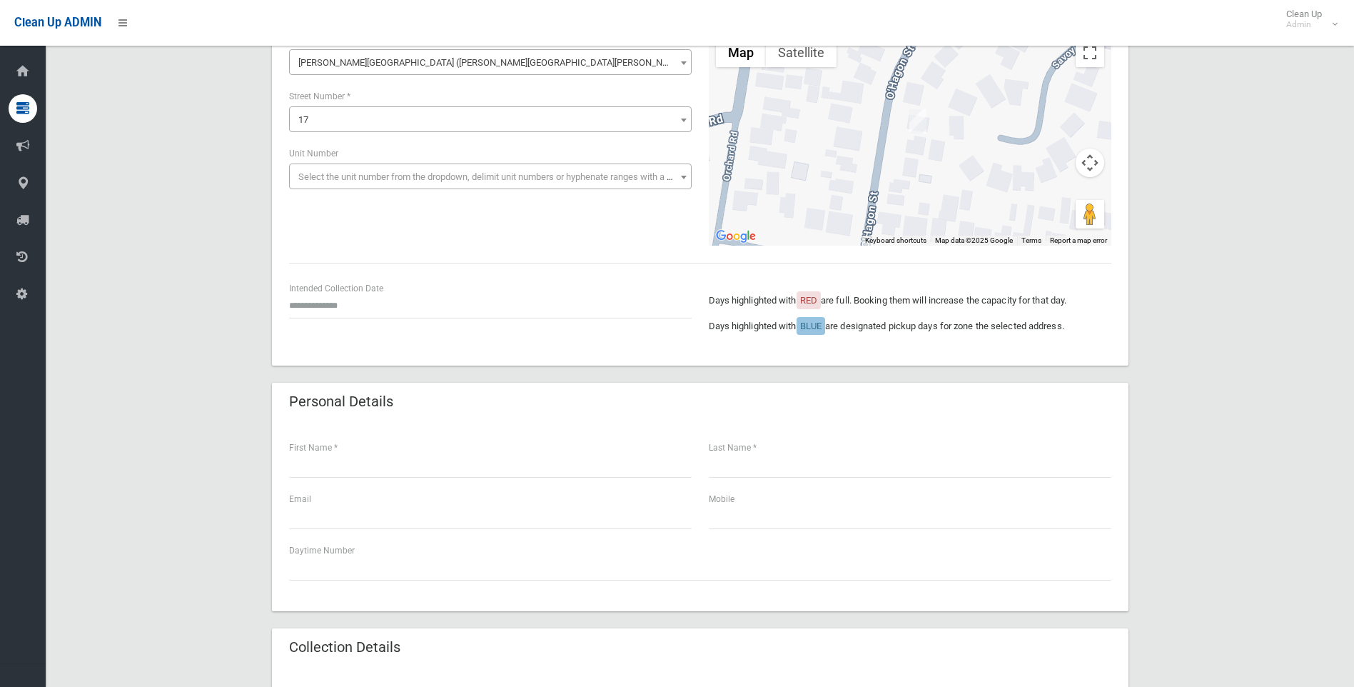
scroll to position [143, 0]
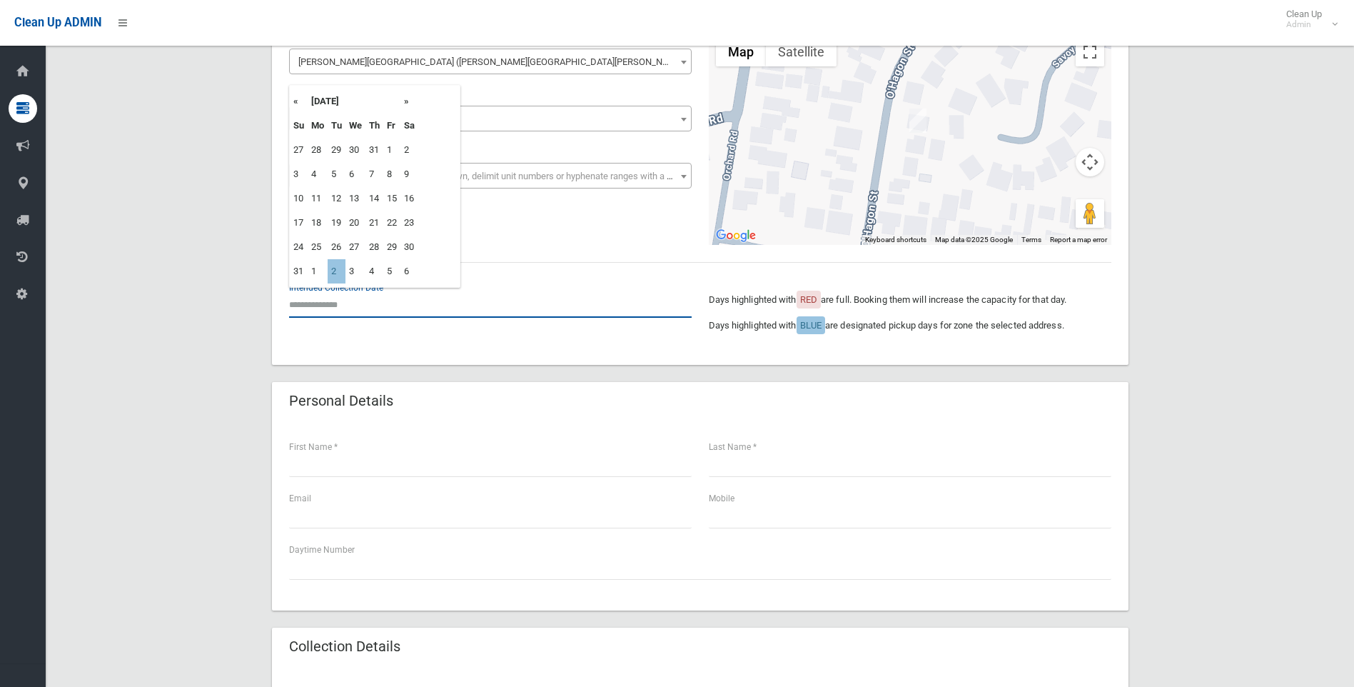
click at [343, 307] on input "text" at bounding box center [490, 304] width 403 height 26
click at [408, 101] on th "»" at bounding box center [409, 101] width 18 height 24
click at [336, 148] on td "2" at bounding box center [337, 150] width 18 height 24
type input "**********"
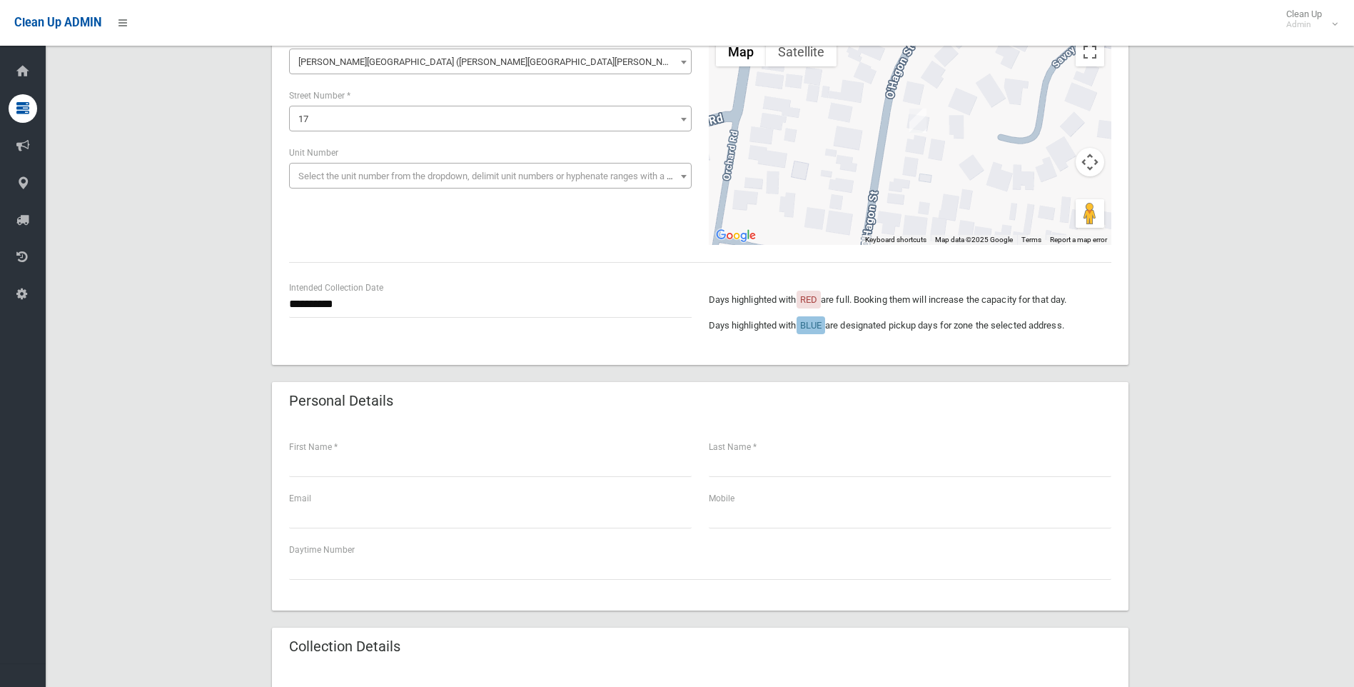
scroll to position [214, 0]
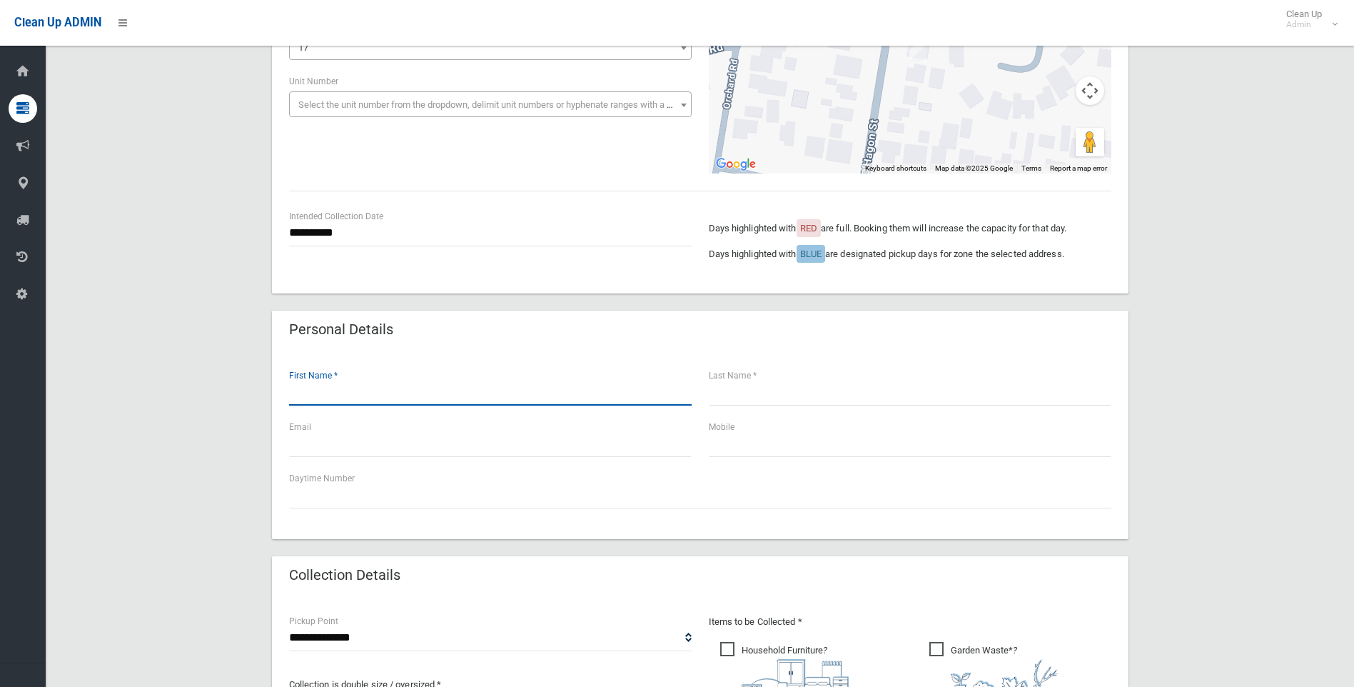
click at [308, 394] on input "text" at bounding box center [490, 392] width 403 height 26
click at [309, 401] on input "text" at bounding box center [490, 392] width 403 height 26
type input "**"
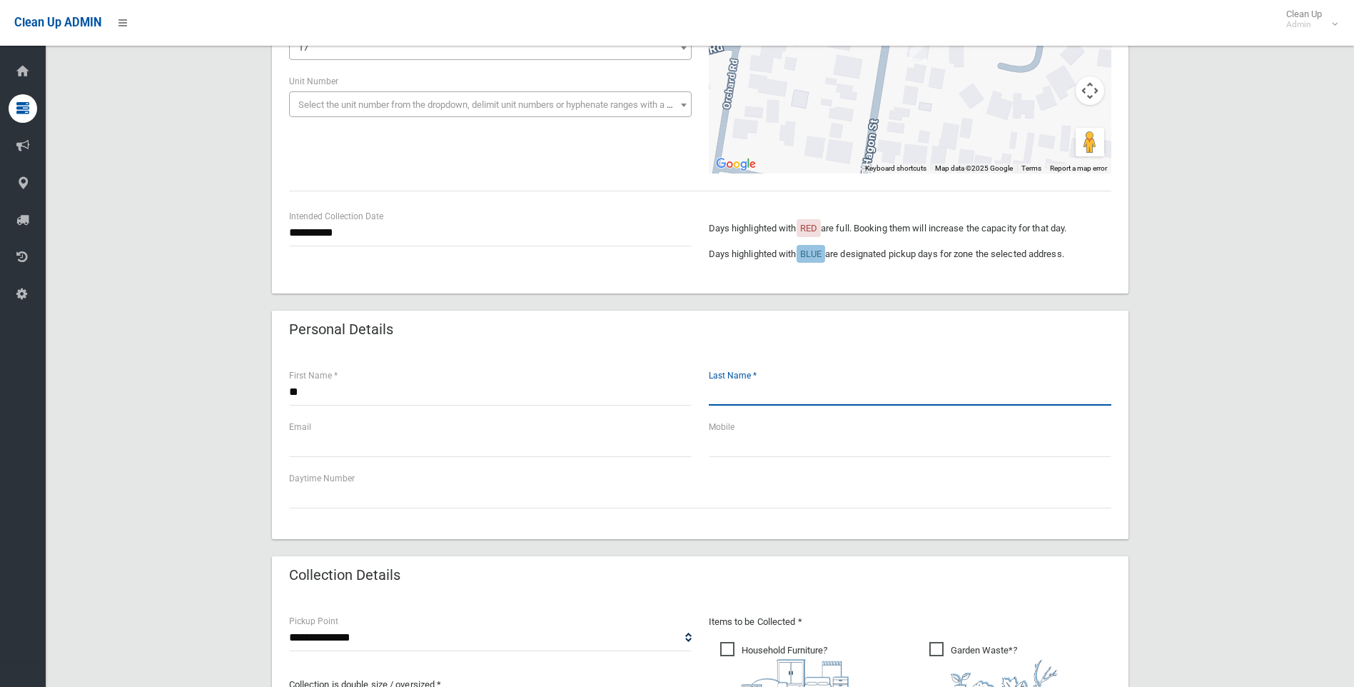
click at [746, 390] on input "text" at bounding box center [910, 392] width 403 height 26
type input "*******"
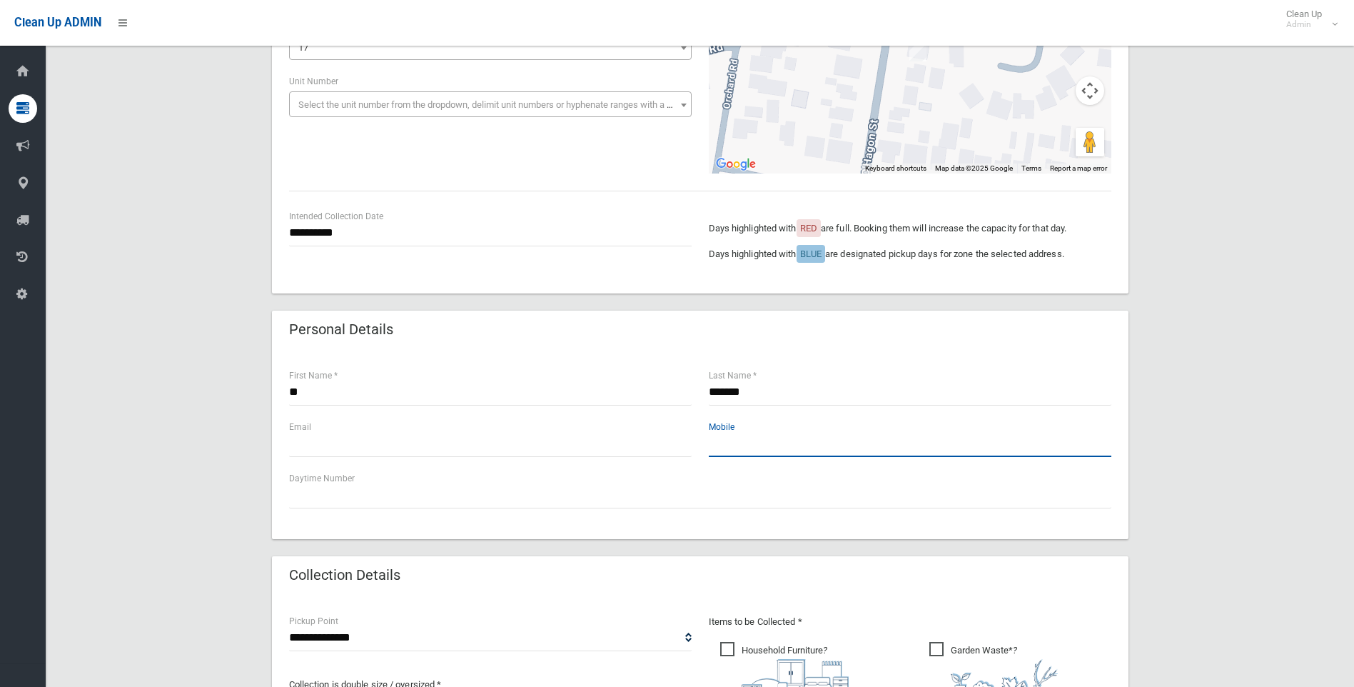
click at [727, 447] on input "text" at bounding box center [910, 443] width 403 height 26
type input "**********"
click at [342, 445] on input "text" at bounding box center [490, 443] width 403 height 26
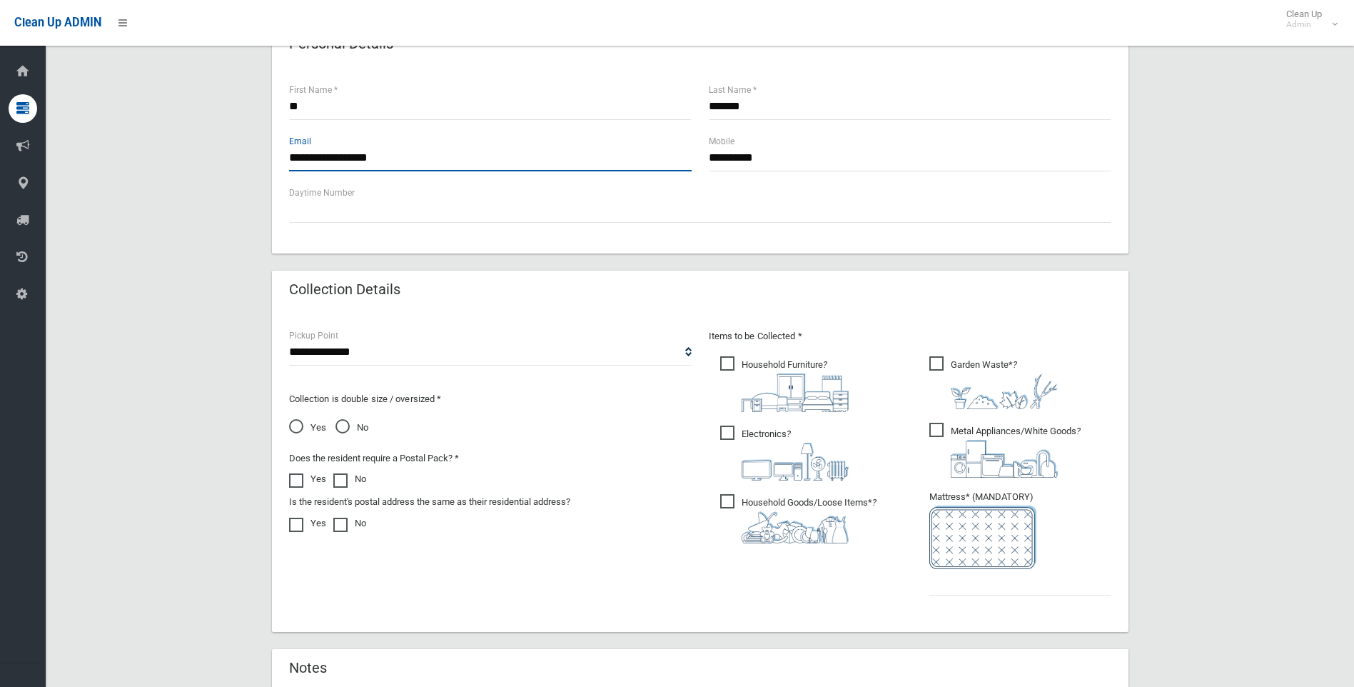
scroll to position [571, 0]
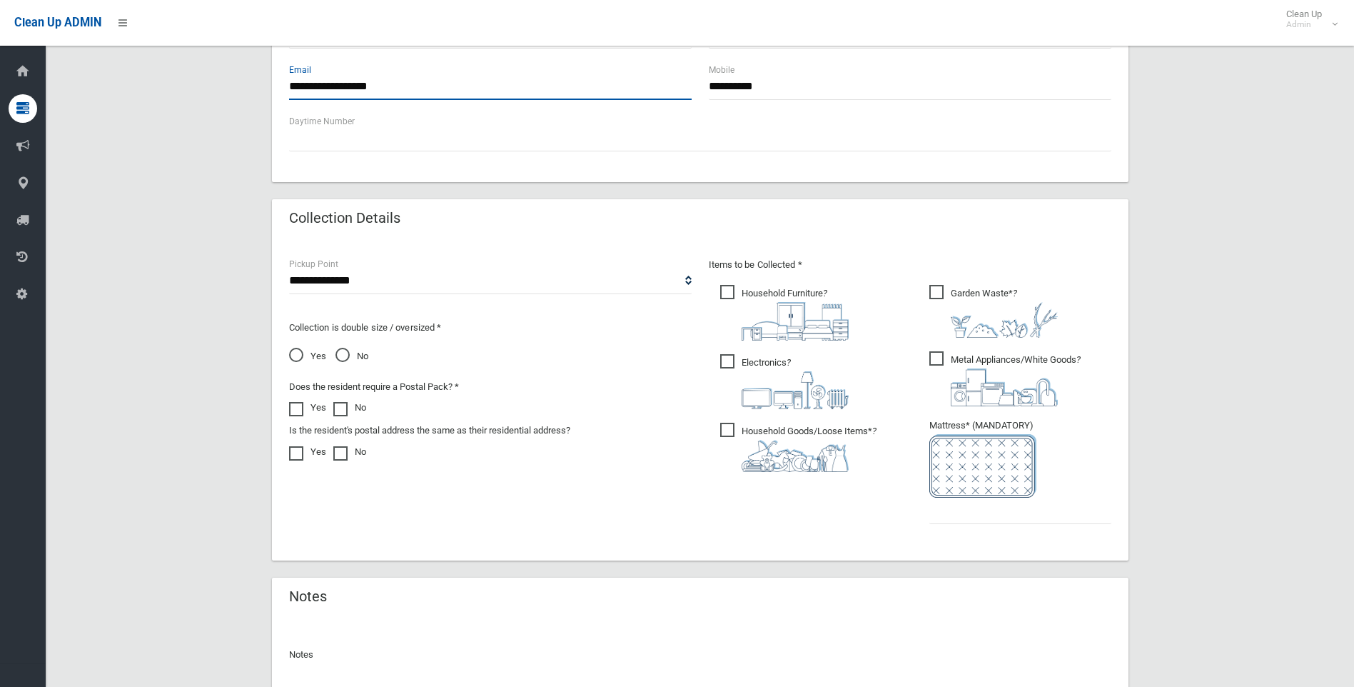
type input "**********"
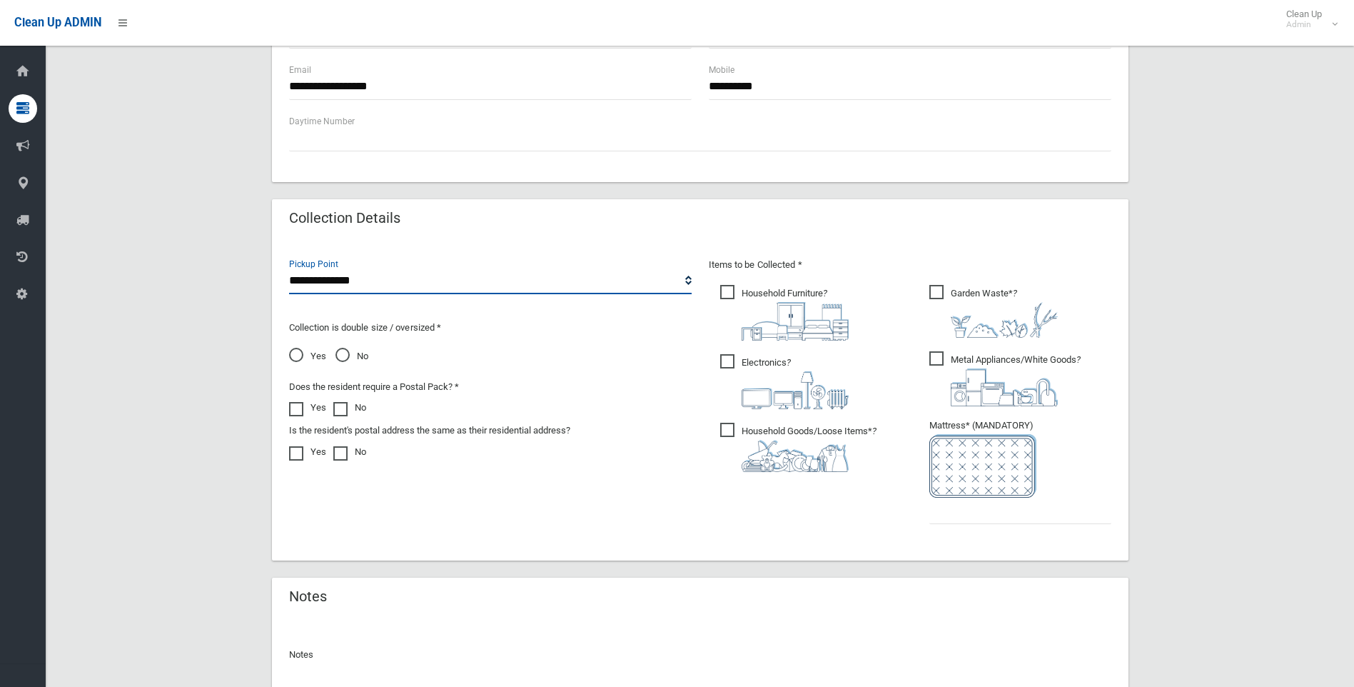
click at [343, 282] on select "**********" at bounding box center [490, 281] width 403 height 26
select select "*"
click at [289, 268] on select "**********" at bounding box center [490, 281] width 403 height 26
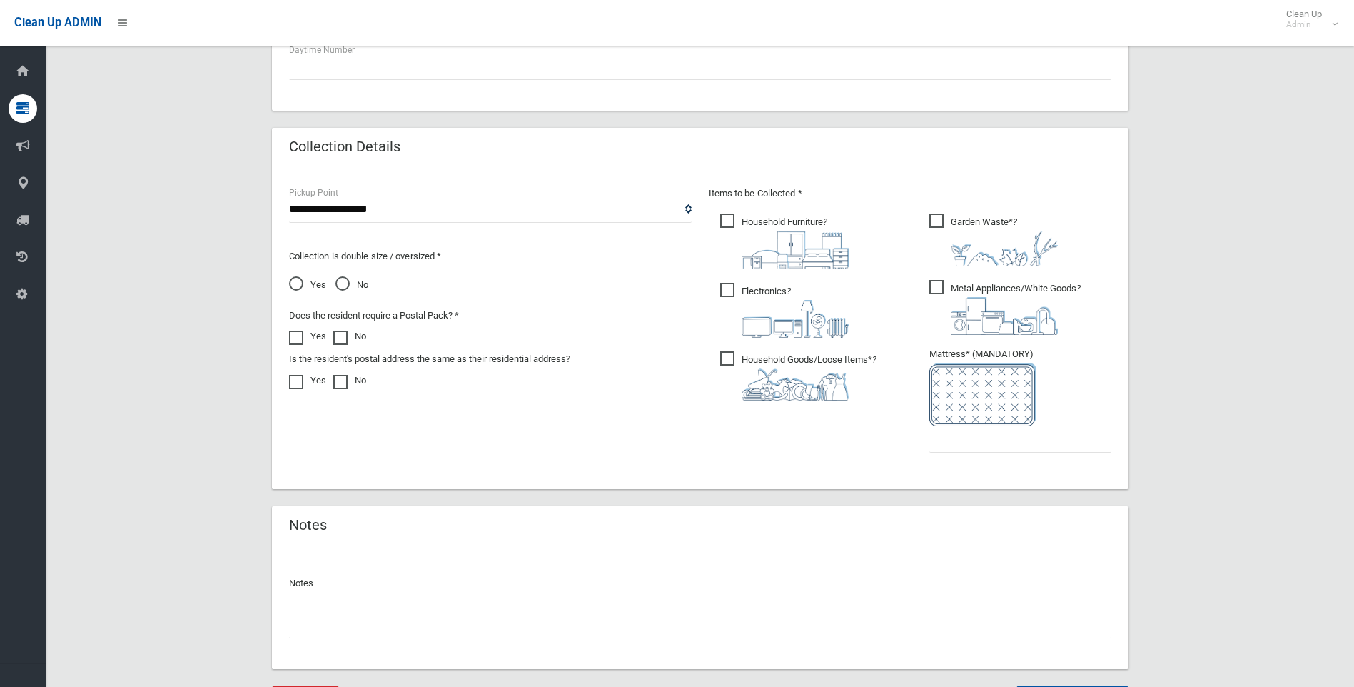
click at [347, 283] on span "No" at bounding box center [351, 284] width 33 height 17
click at [730, 219] on span "Household Furniture ?" at bounding box center [784, 241] width 128 height 56
click at [733, 294] on span "Electronics ?" at bounding box center [784, 310] width 128 height 55
click at [729, 358] on span "Household Goods/Loose Items* ?" at bounding box center [798, 375] width 156 height 49
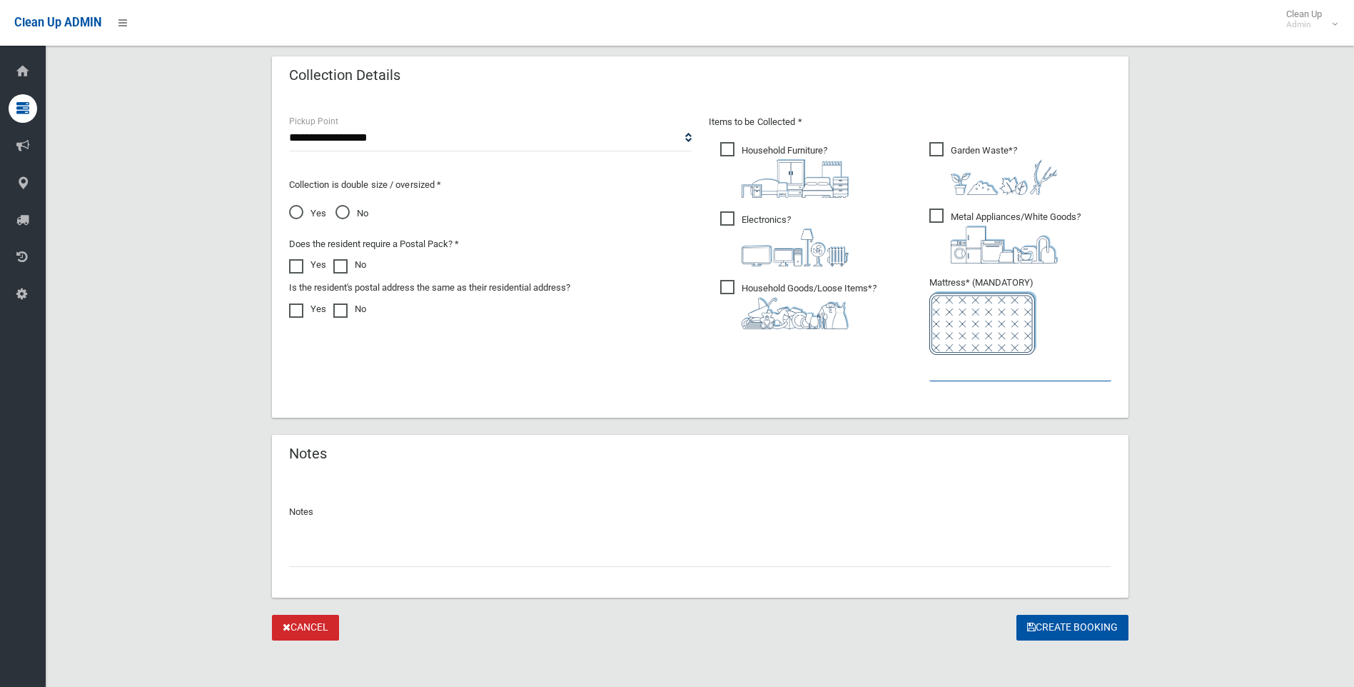
click at [968, 374] on input "text" at bounding box center [1020, 368] width 182 height 26
type input "*"
click at [1054, 624] on button "Create Booking" at bounding box center [1072, 627] width 112 height 26
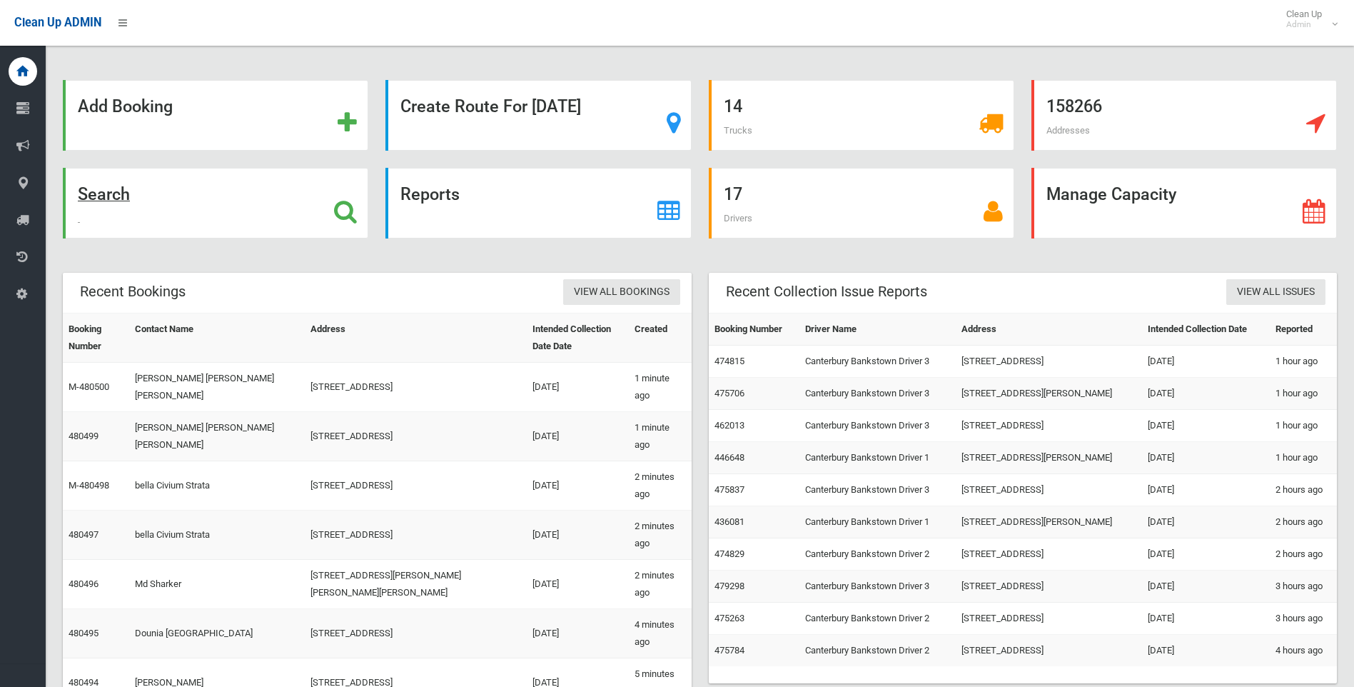
click at [98, 193] on strong "Search" at bounding box center [104, 194] width 52 height 20
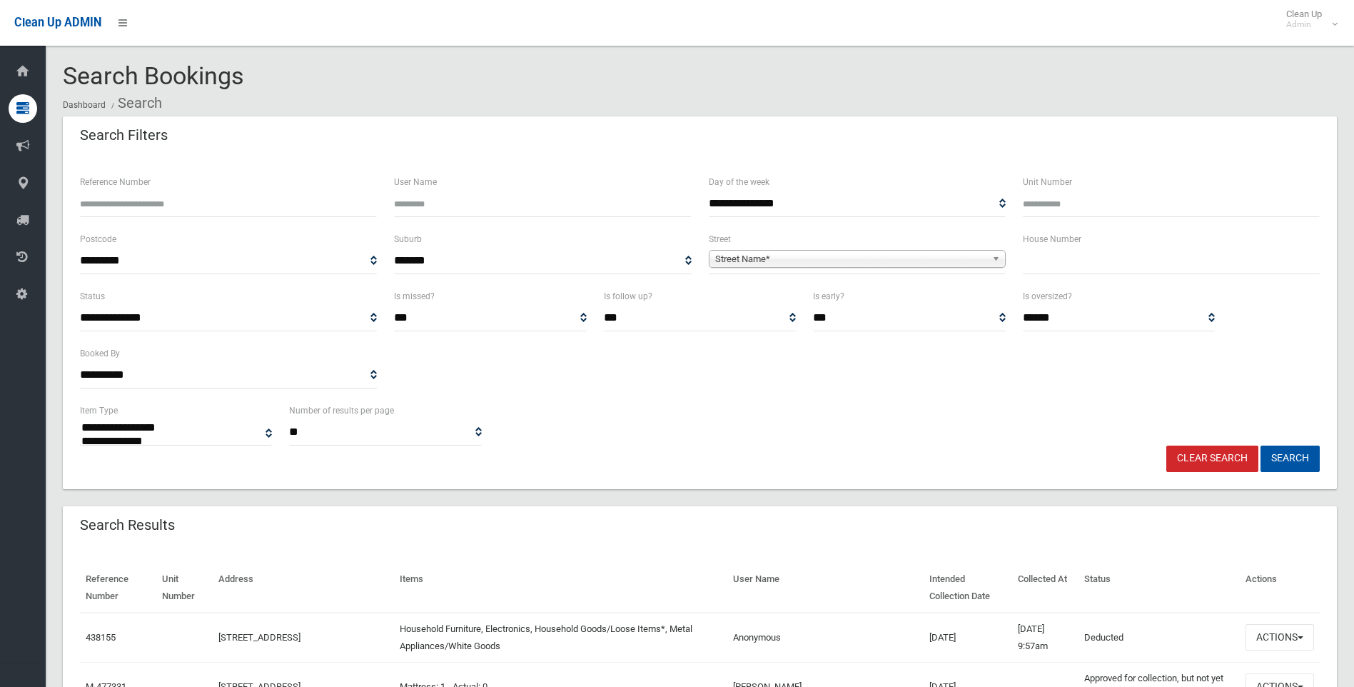
select select
click at [1048, 263] on input "text" at bounding box center [1171, 261] width 297 height 26
type input "**"
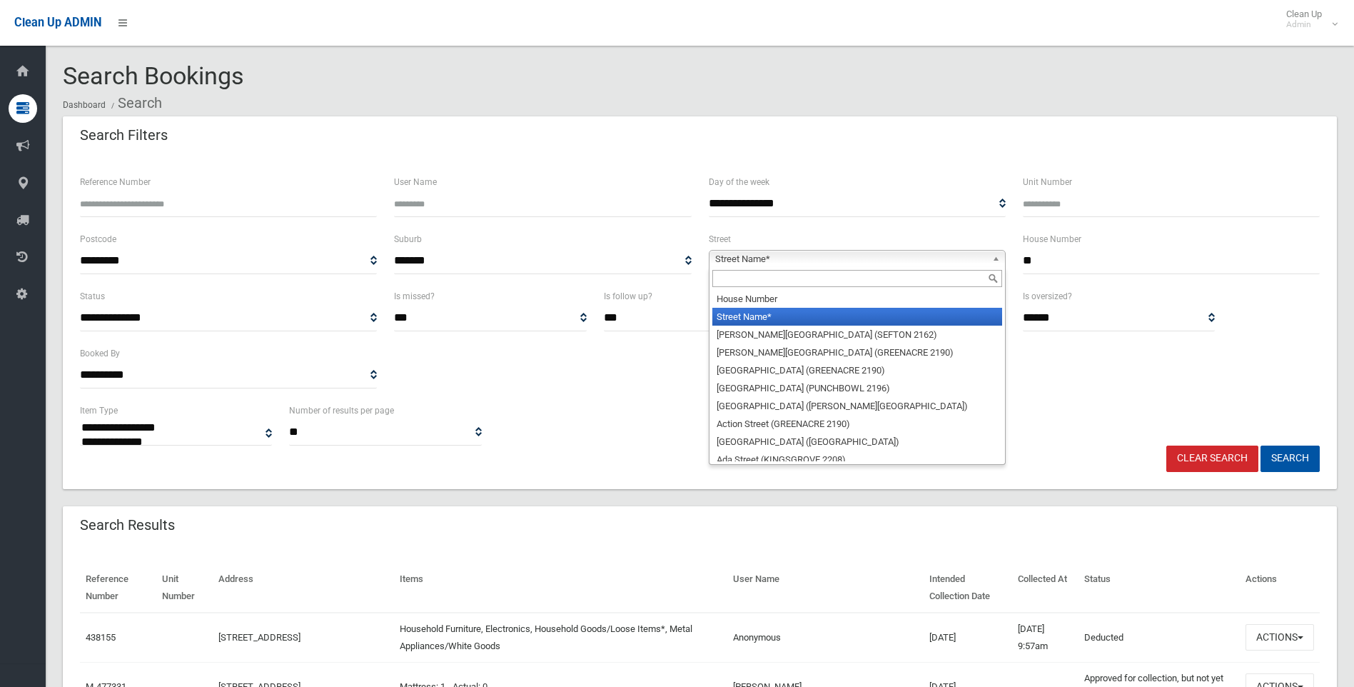
click at [742, 262] on span "Street Name*" at bounding box center [850, 259] width 271 height 17
type input "*"
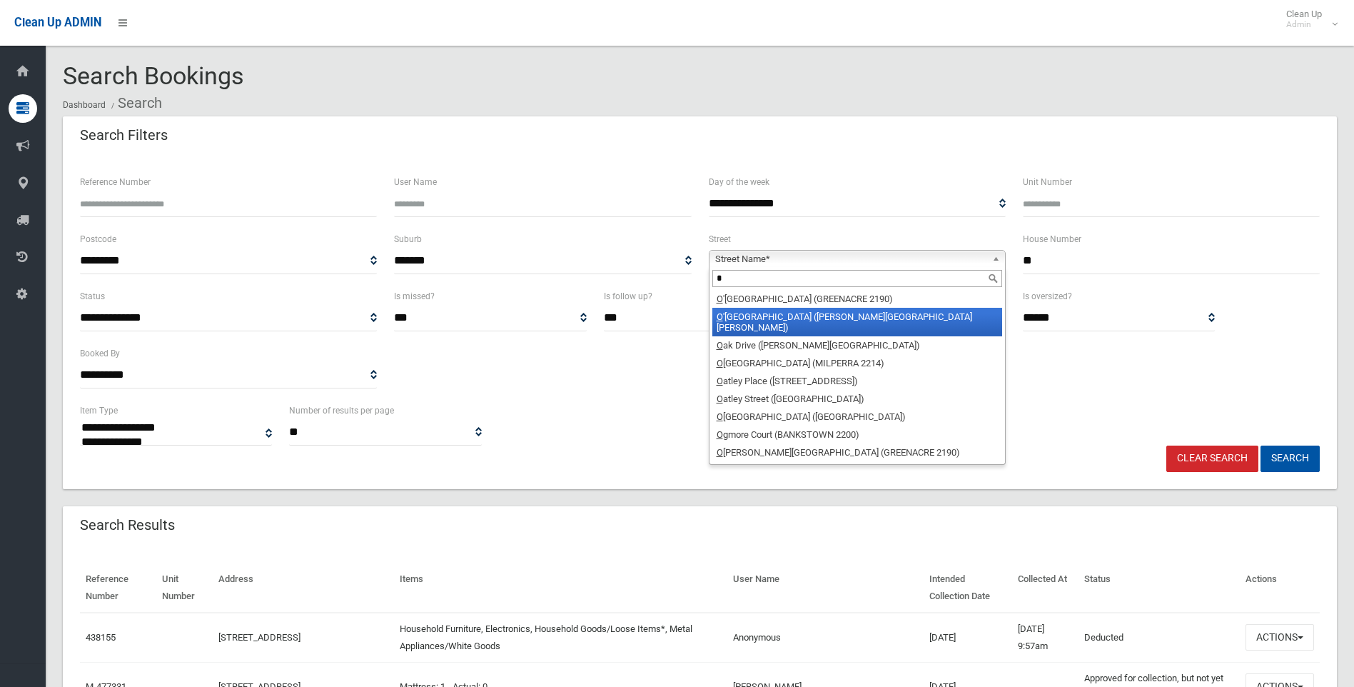
type input "*"
click at [767, 312] on li "O 'Hagon Street (CHESTER HILL 2162)" at bounding box center [857, 322] width 290 height 29
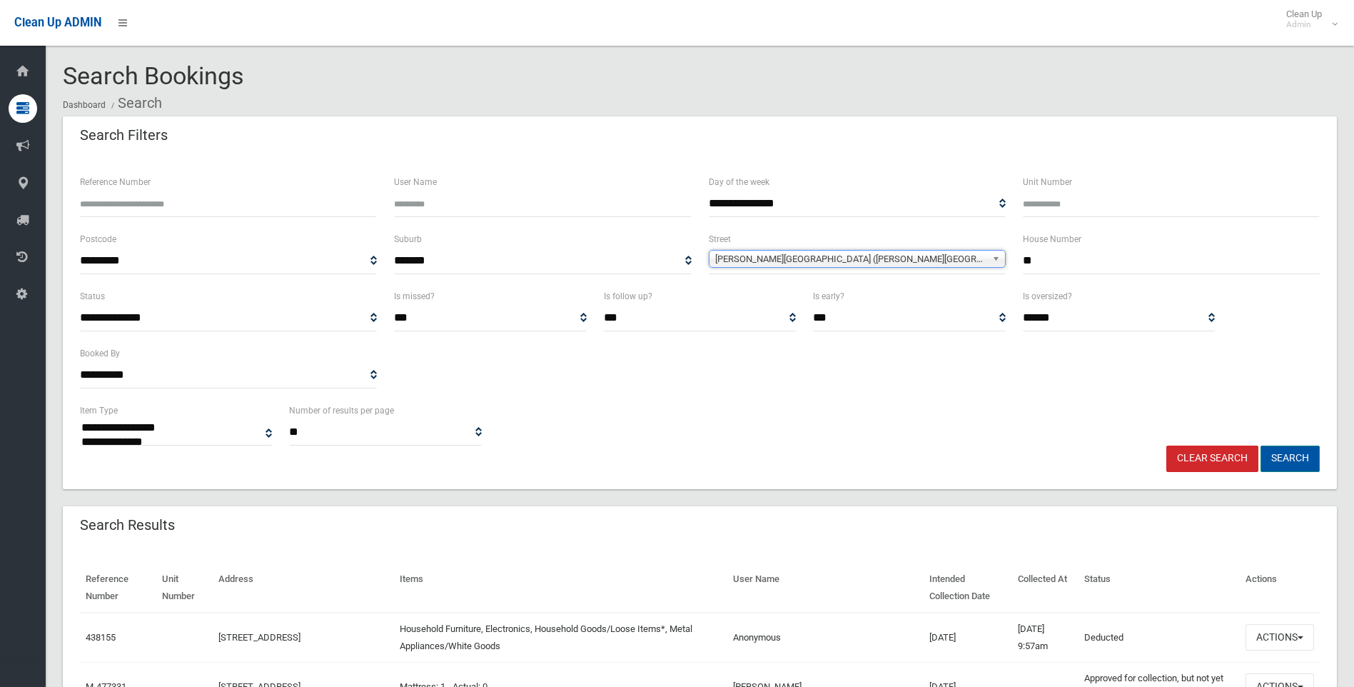
click at [1289, 456] on button "Search" at bounding box center [1289, 458] width 59 height 26
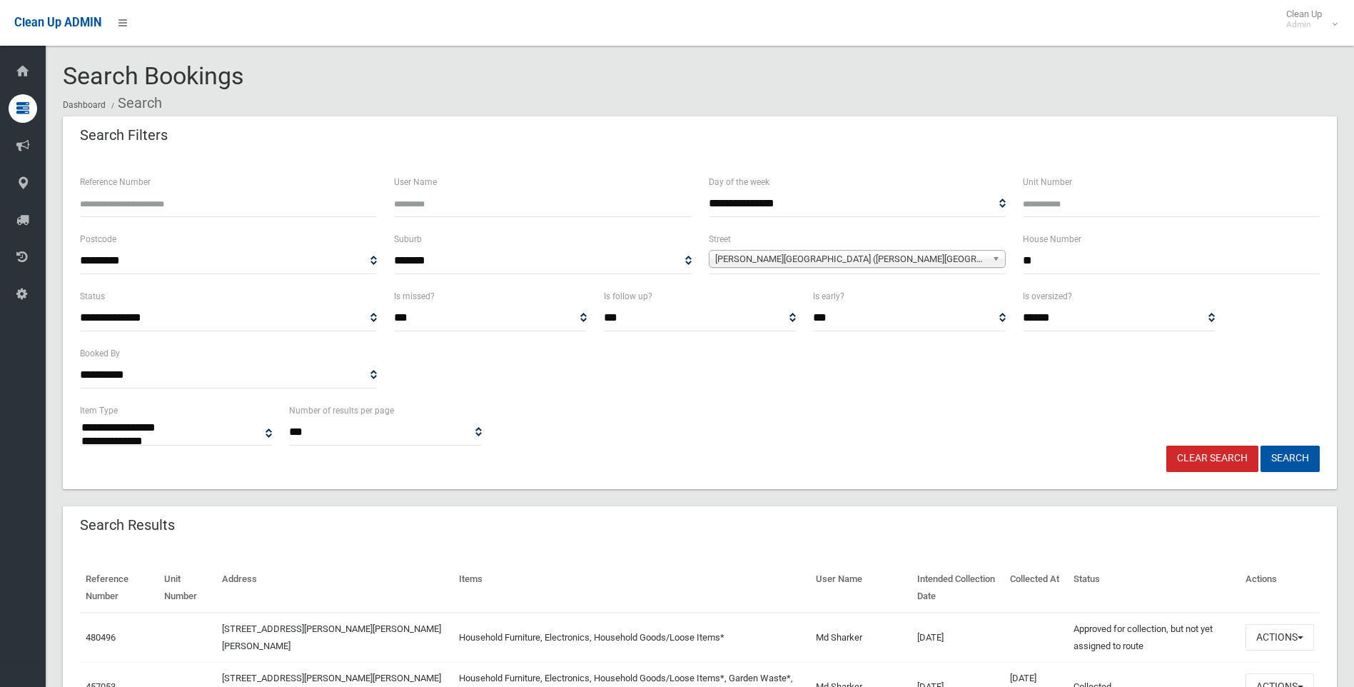
select select
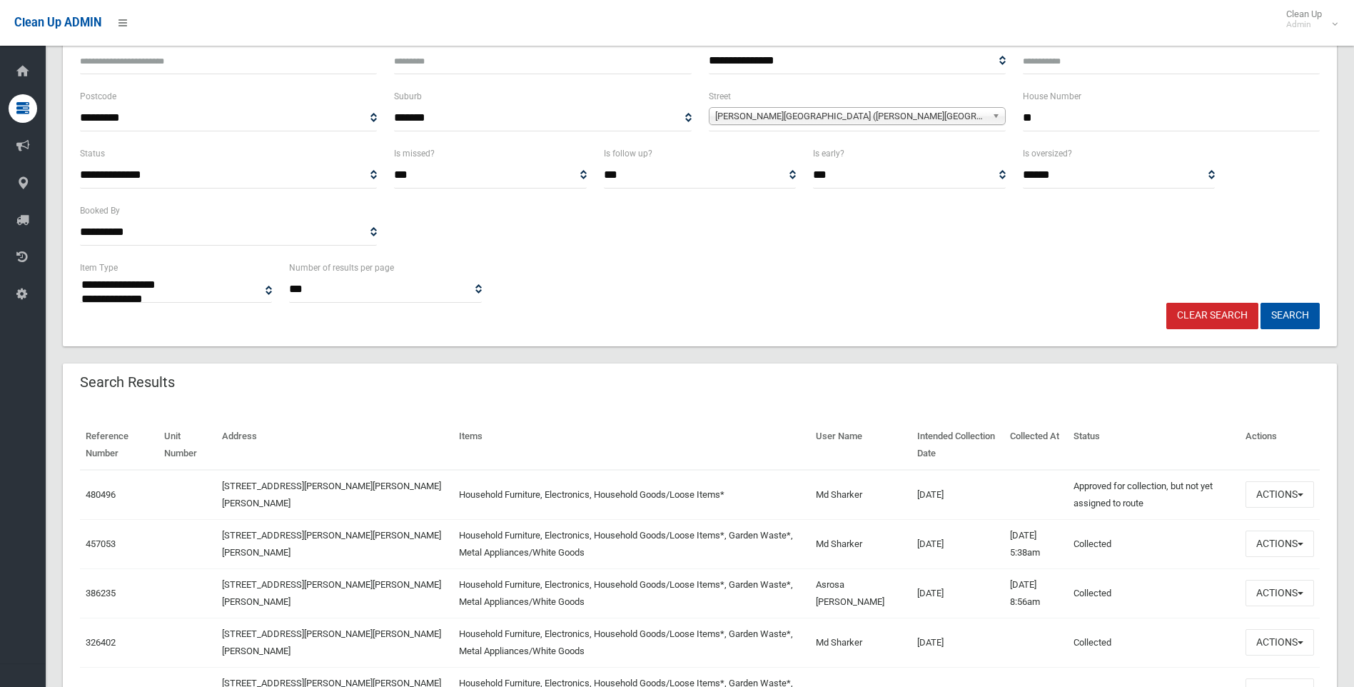
scroll to position [214, 0]
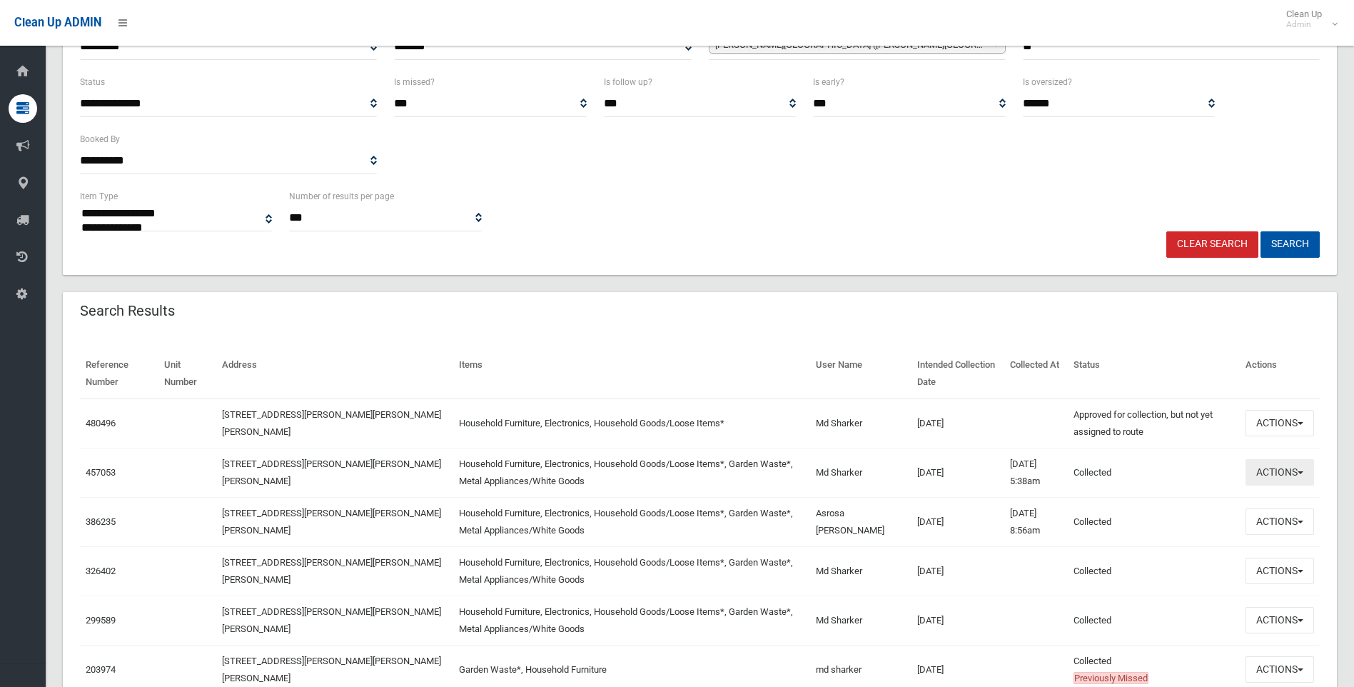
click at [1302, 472] on span "button" at bounding box center [1300, 472] width 6 height 3
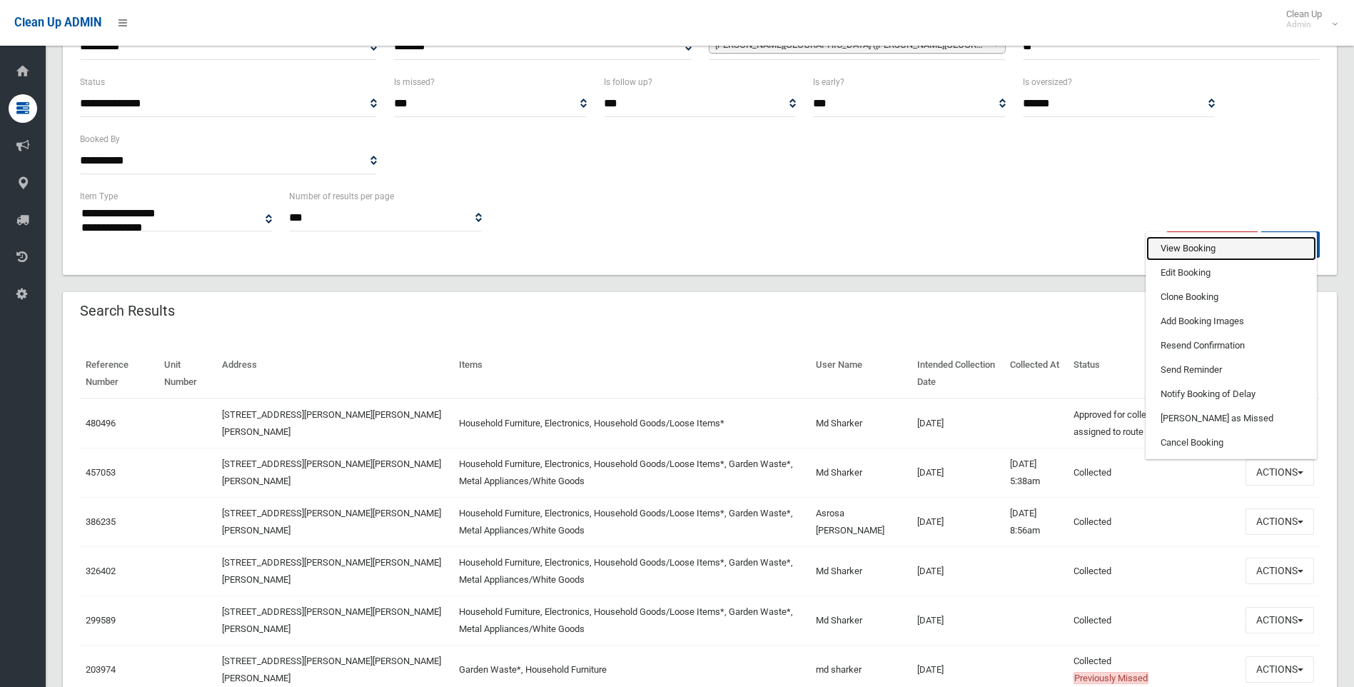
click at [1198, 246] on link "View Booking" at bounding box center [1231, 248] width 170 height 24
